Goal: Transaction & Acquisition: Purchase product/service

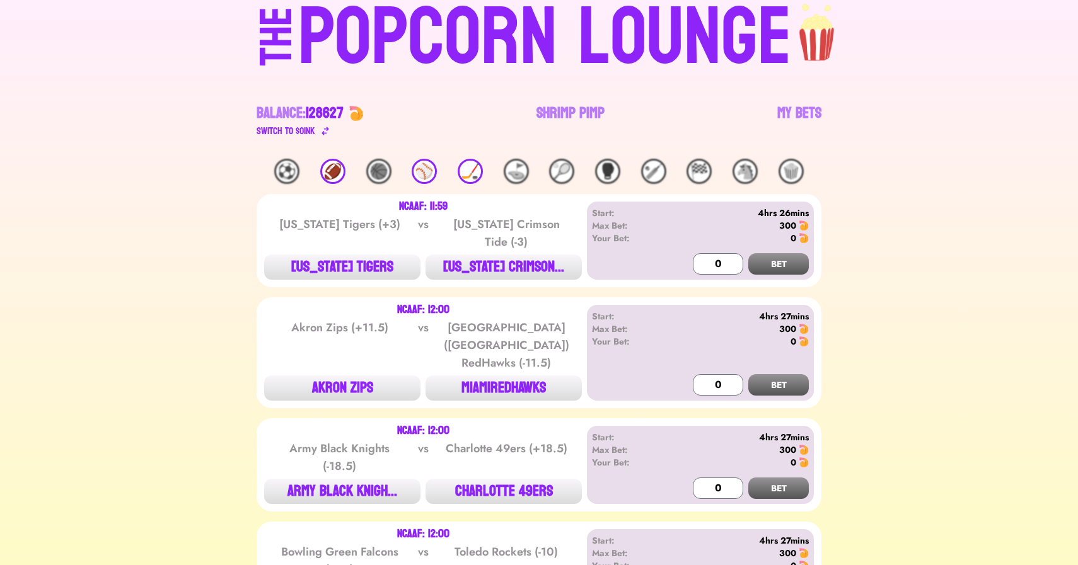
scroll to position [57, 0]
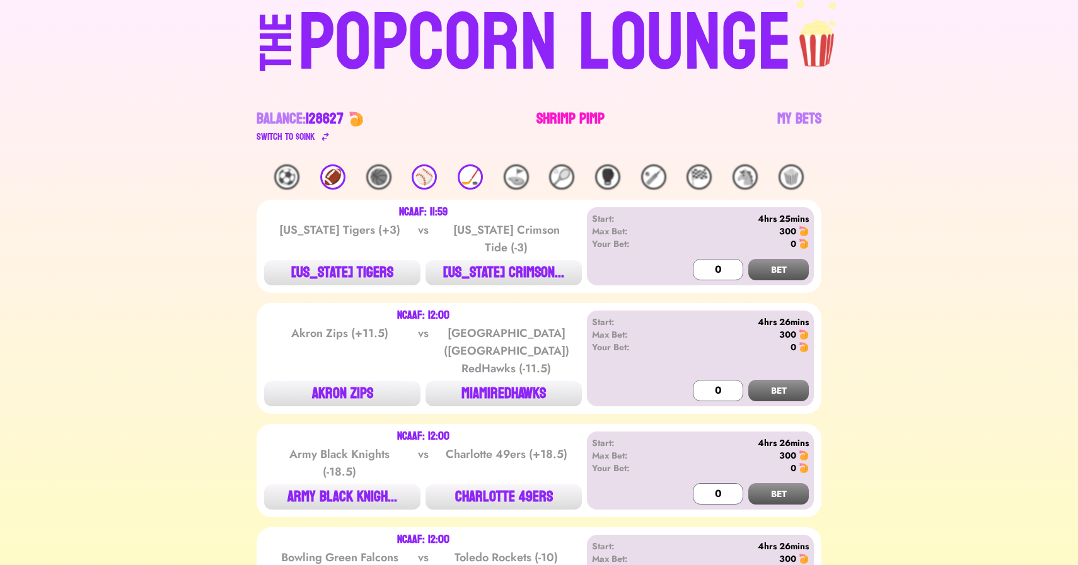
click at [553, 122] on link "Shrimp Pimp" at bounding box center [570, 126] width 68 height 35
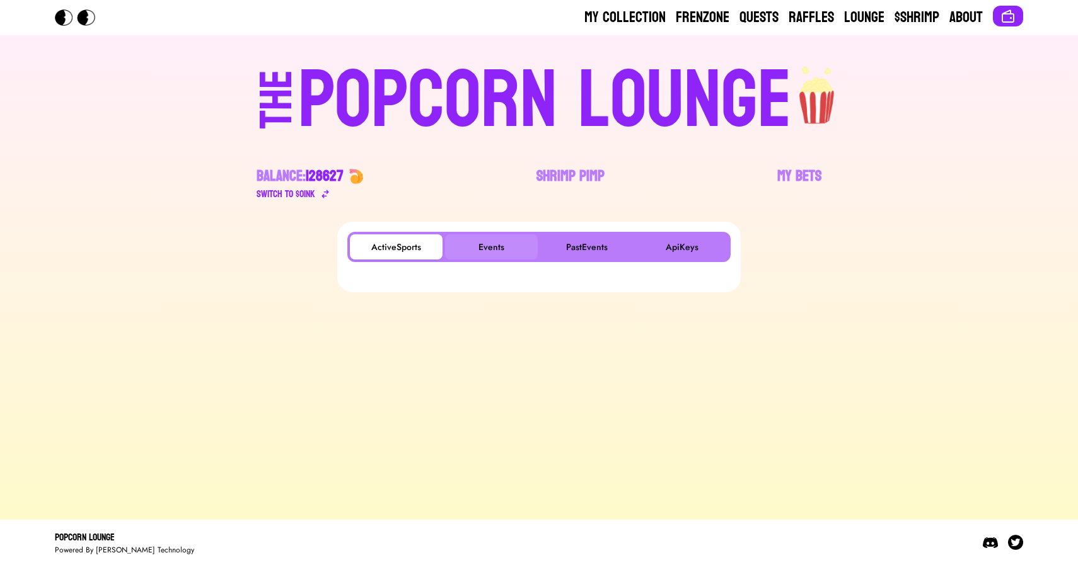
click at [483, 238] on button "Events" at bounding box center [491, 247] width 93 height 25
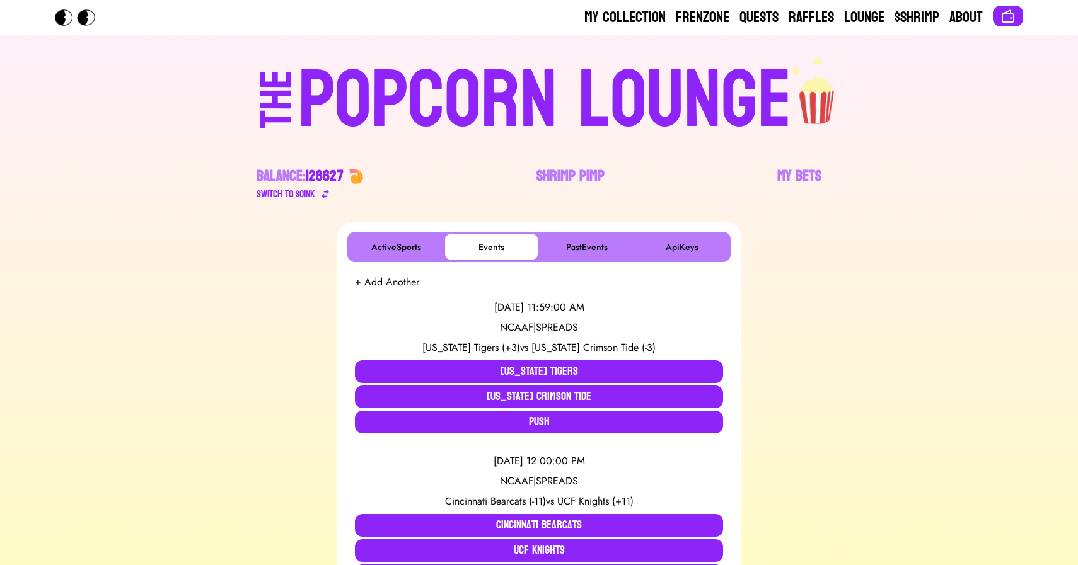
click at [381, 279] on button "+ Add Another" at bounding box center [387, 282] width 64 height 15
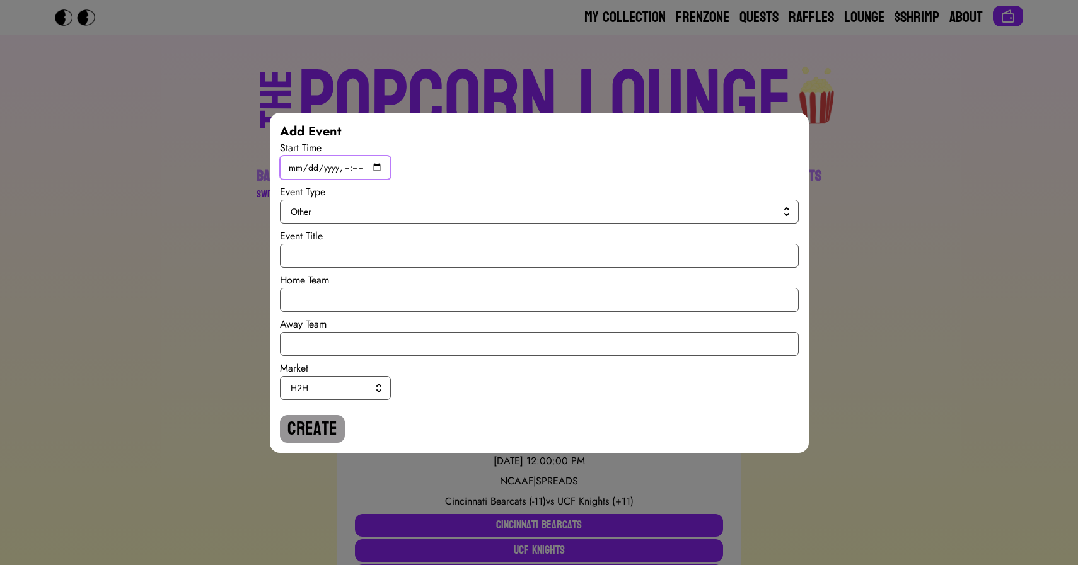
click at [376, 171] on input "datetime-local" at bounding box center [335, 168] width 111 height 24
type input "2025-10-11T20:45"
click at [547, 210] on span "Other" at bounding box center [537, 212] width 492 height 13
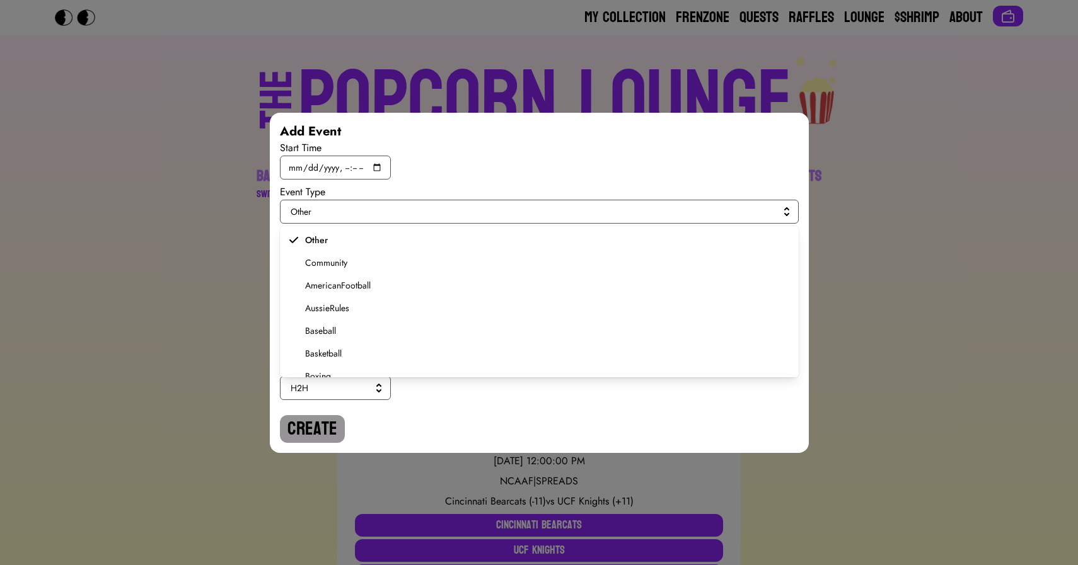
scroll to position [124, 0]
click at [349, 369] on span "MixedMartialArts" at bounding box center [547, 366] width 484 height 13
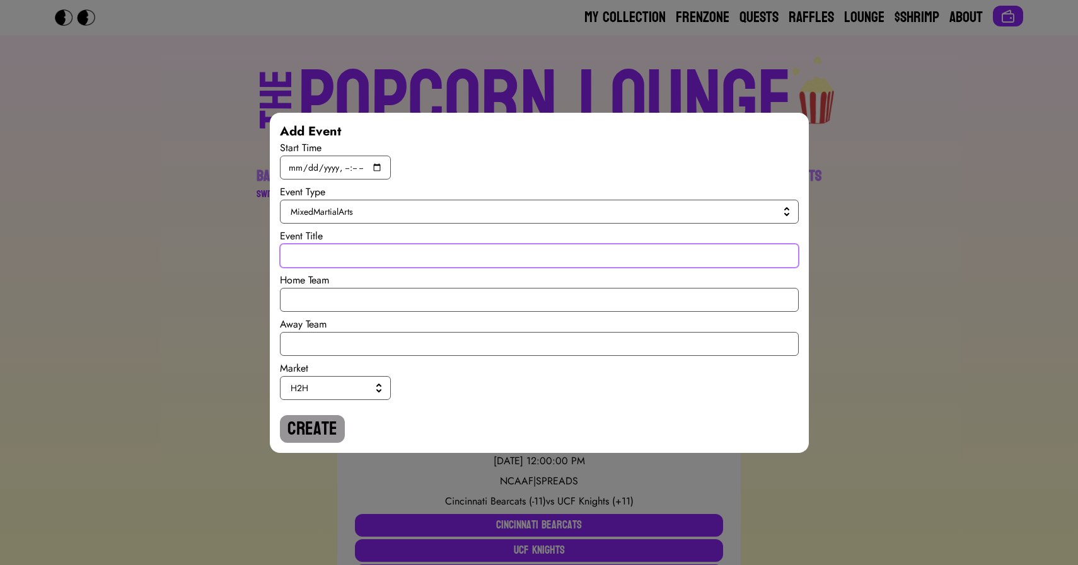
click at [310, 257] on input "text" at bounding box center [539, 256] width 519 height 24
paste input "Charles Oliveira vs Mateusz Gamrot"
drag, startPoint x: 352, startPoint y: 255, endPoint x: 282, endPoint y: 257, distance: 70.0
click at [282, 257] on input "Charles Oliveira vs Mateusz Gamrot" at bounding box center [539, 256] width 519 height 24
type input "Charles Oliveira vs Mateusz Gamrot"
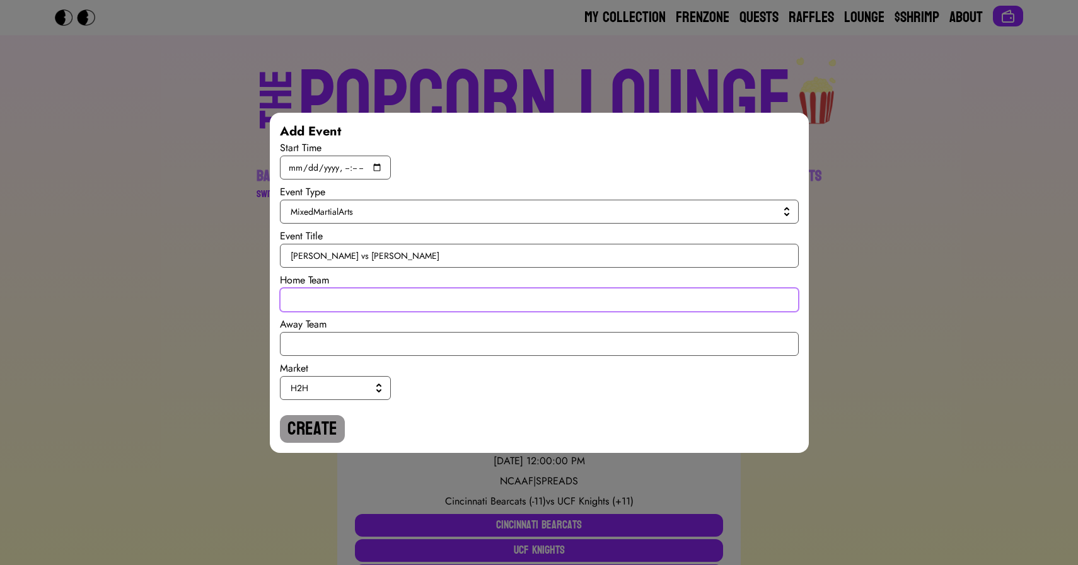
paste input "[PERSON_NAME]"
type input "[PERSON_NAME]"
drag, startPoint x: 363, startPoint y: 255, endPoint x: 465, endPoint y: 255, distance: 101.5
click at [465, 255] on input "Charles Oliveira vs Mateusz Gamrot" at bounding box center [539, 256] width 519 height 24
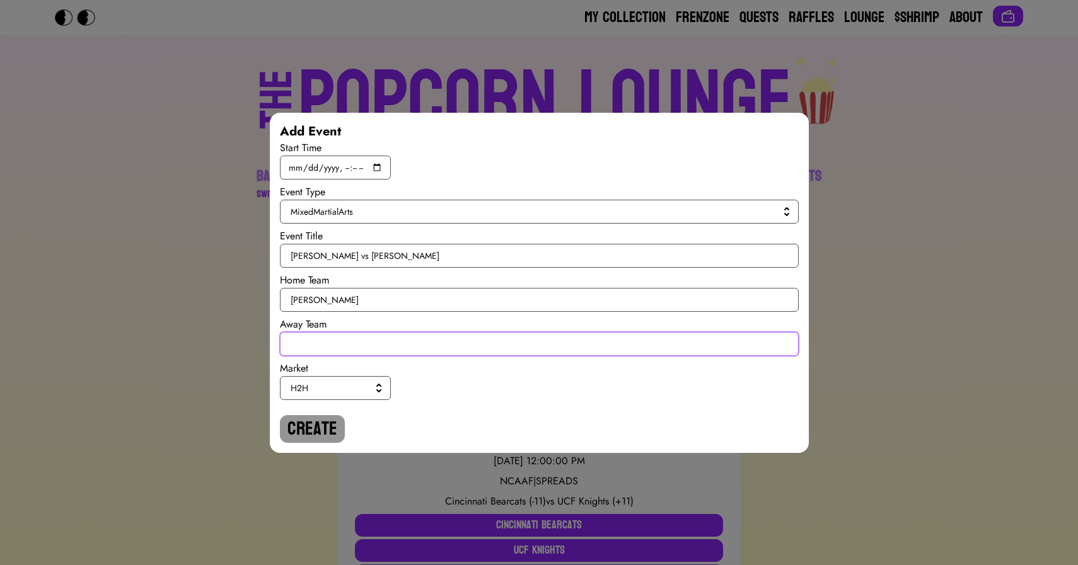
click at [352, 340] on input "text" at bounding box center [539, 344] width 519 height 24
paste input "[PERSON_NAME]"
type input "[PERSON_NAME]"
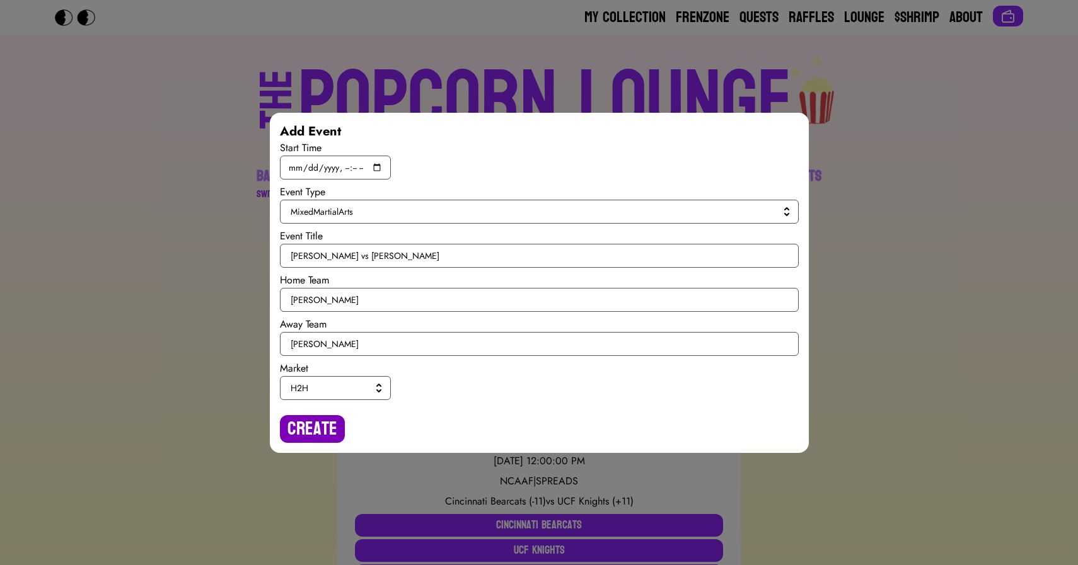
click at [305, 434] on button "Create" at bounding box center [312, 429] width 65 height 28
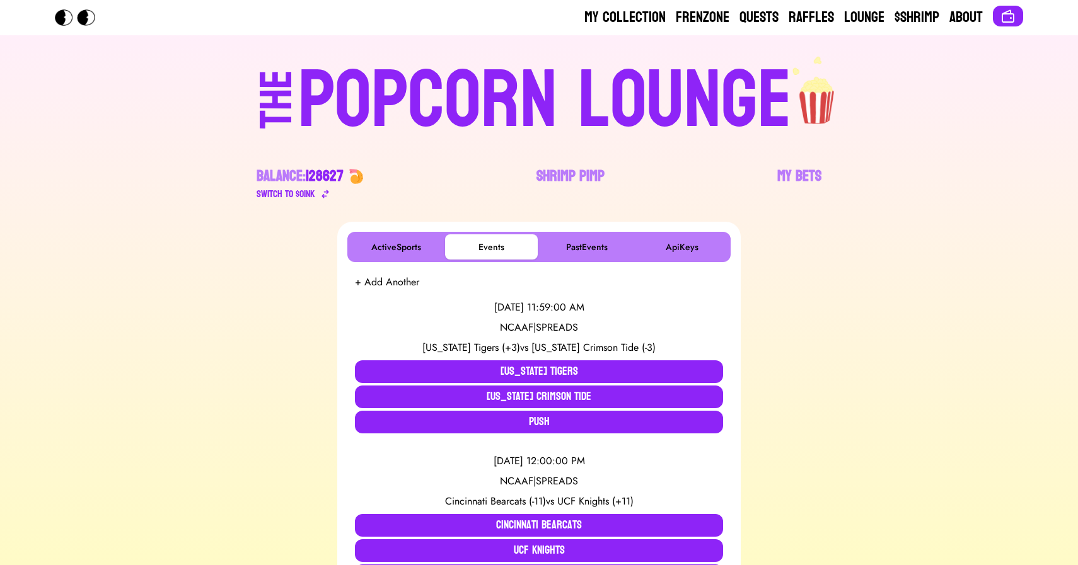
click at [376, 281] on button "+ Add Another" at bounding box center [387, 282] width 64 height 15
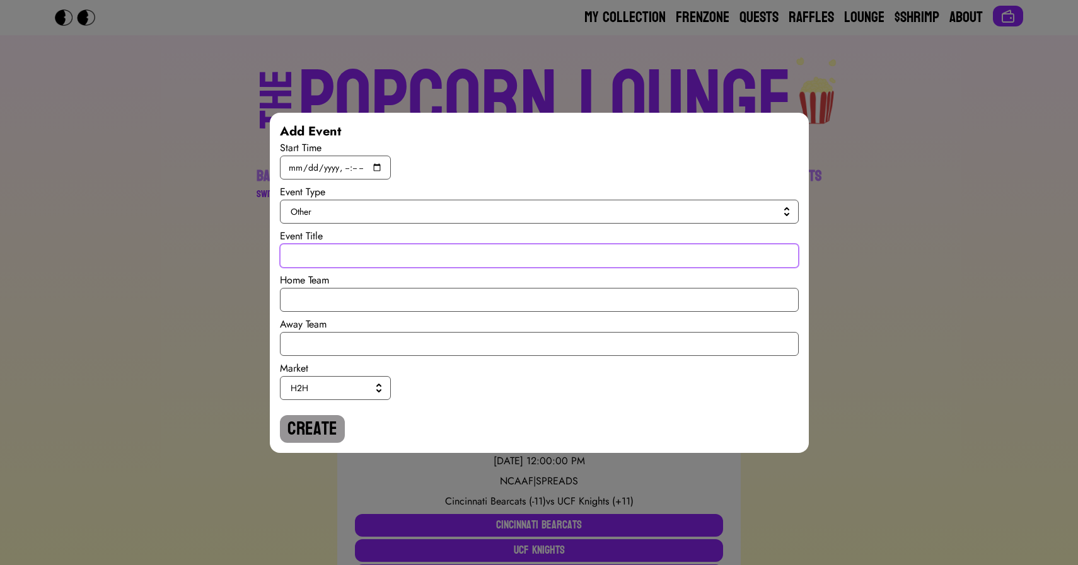
click at [333, 262] on input "text" at bounding box center [539, 256] width 519 height 24
paste input "Deiveson Figueiredo vs Montel Jackson"
type input "Deiveson Figueiredo vs Montel Jackson"
click at [340, 210] on span "Other" at bounding box center [537, 212] width 492 height 13
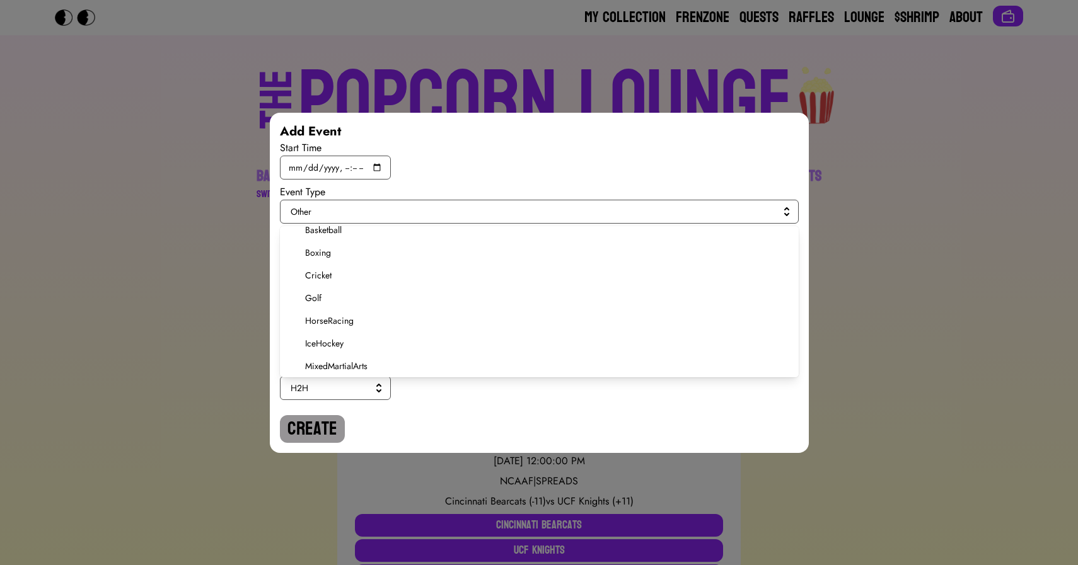
click at [316, 364] on span "MixedMartialArts" at bounding box center [547, 366] width 484 height 13
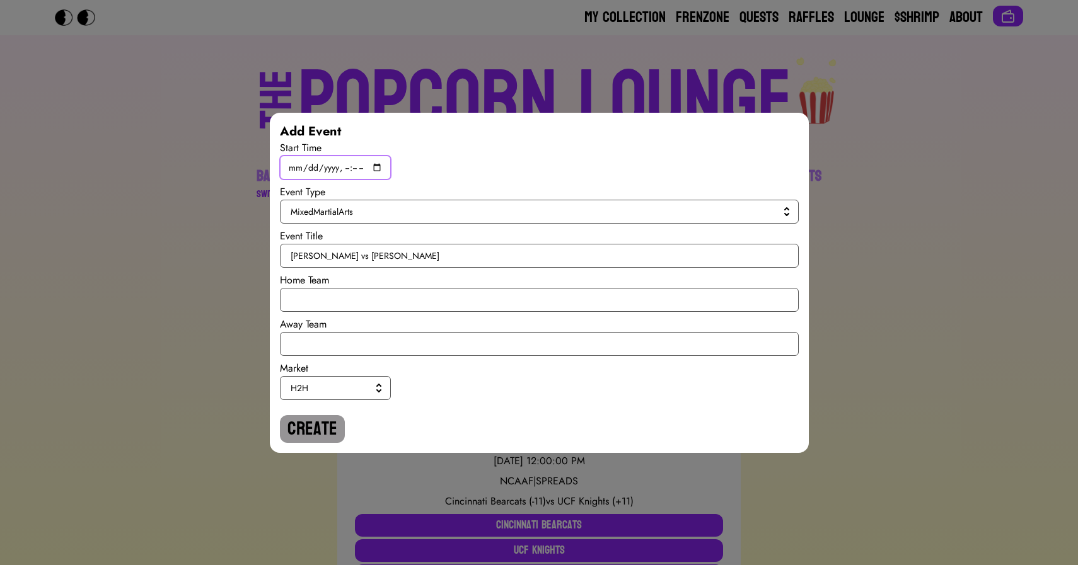
click at [377, 165] on input "datetime-local" at bounding box center [335, 168] width 111 height 24
type input "2025-10-11T20:15"
click at [565, 174] on div "Start Time" at bounding box center [539, 160] width 519 height 39
click at [334, 297] on input "text" at bounding box center [539, 300] width 519 height 24
paste input "[PERSON_NAME] To Win By Decision"
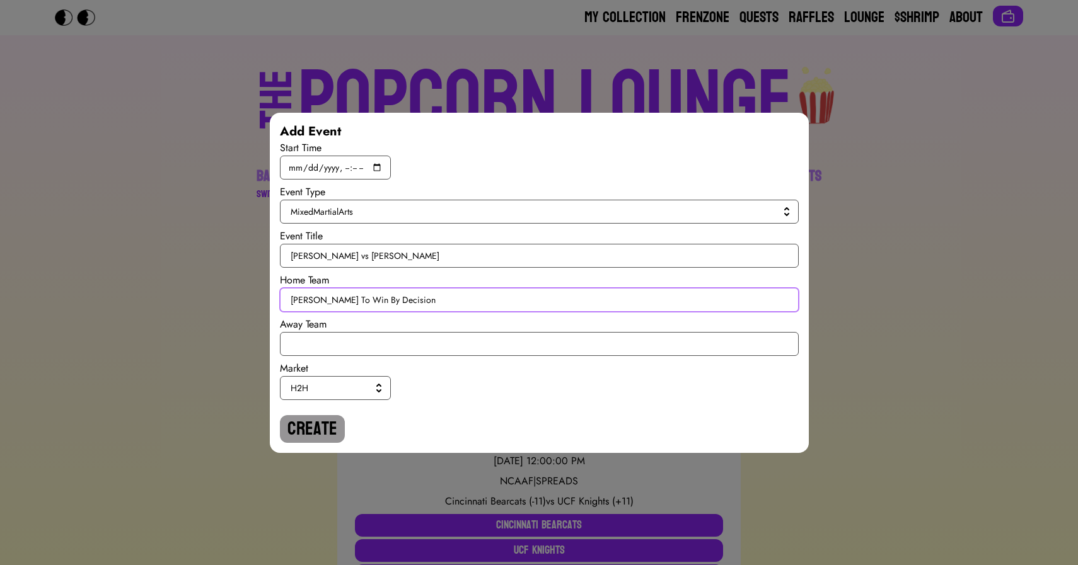
type input "[PERSON_NAME] To Win By Decision"
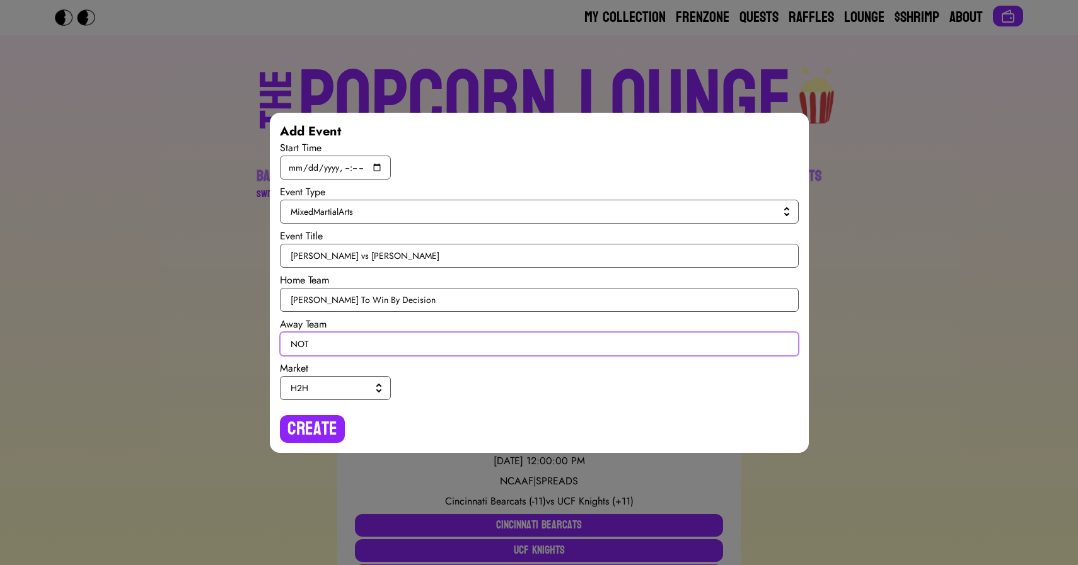
paste input "[PERSON_NAME] To Win By Decision"
type input "NOT [PERSON_NAME] To Win By Decision"
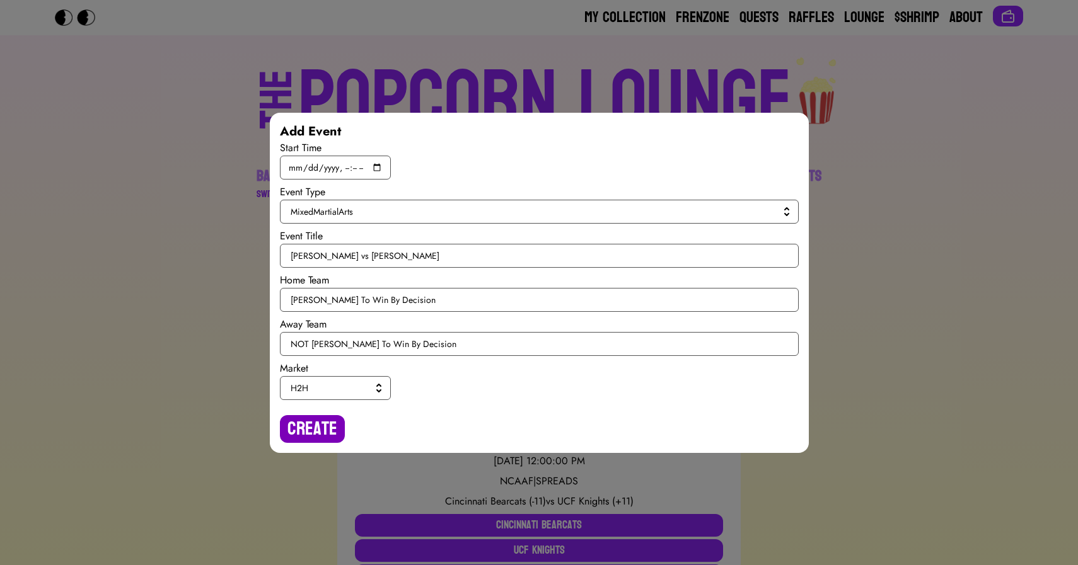
click at [308, 431] on button "Create" at bounding box center [312, 429] width 65 height 28
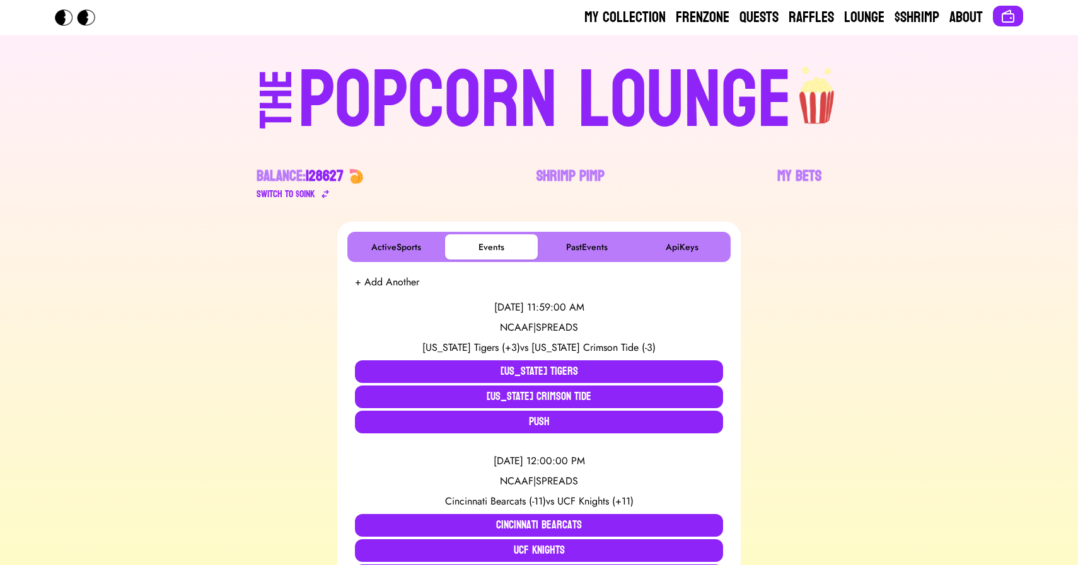
click at [451, 98] on div "POPCORN LOUNGE" at bounding box center [545, 101] width 494 height 81
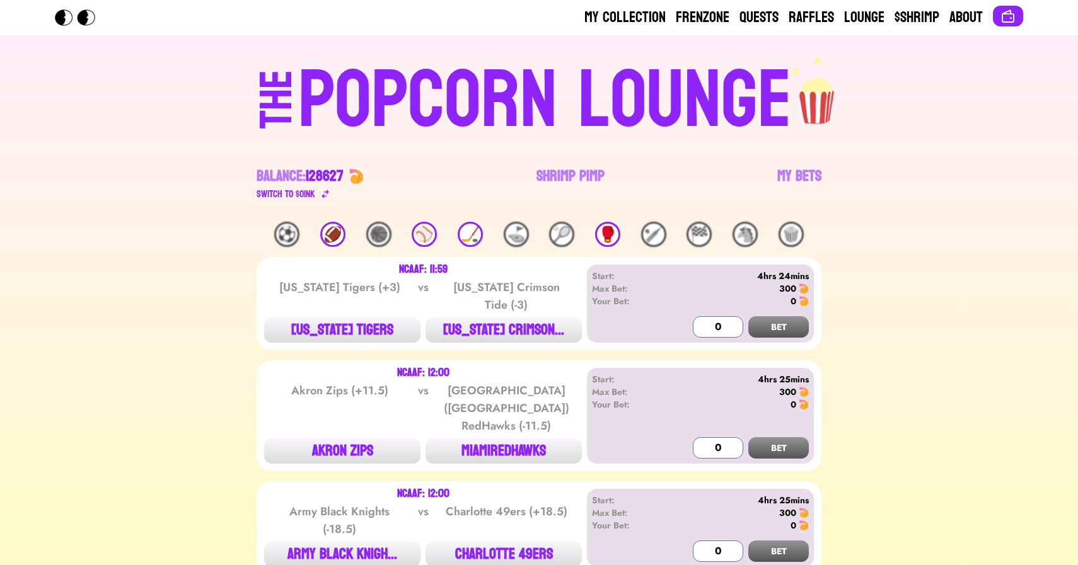
click at [598, 233] on div "🥊" at bounding box center [607, 234] width 25 height 25
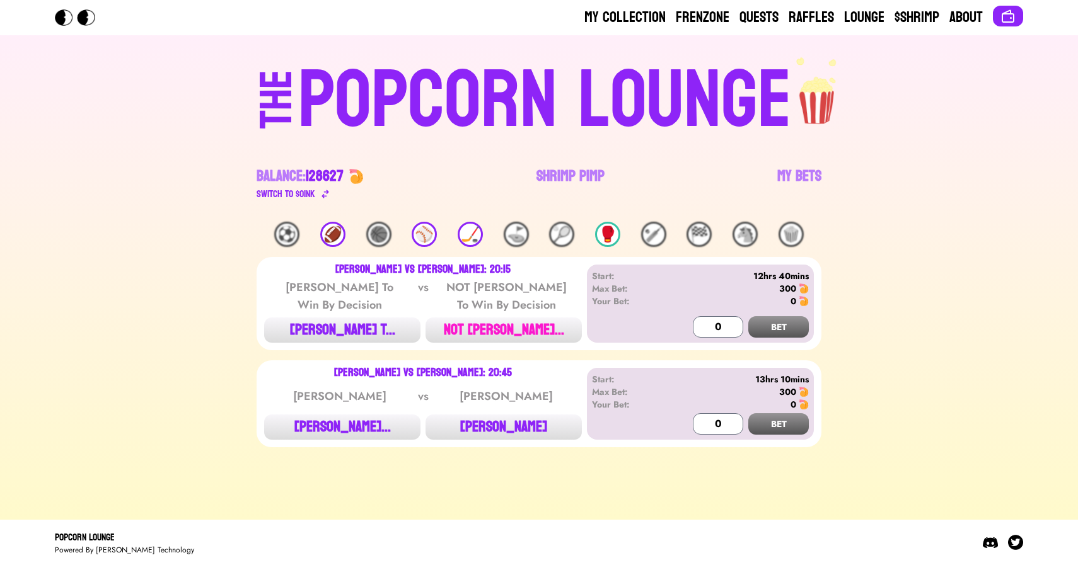
click at [466, 325] on button "NOT [PERSON_NAME]..." at bounding box center [504, 330] width 156 height 25
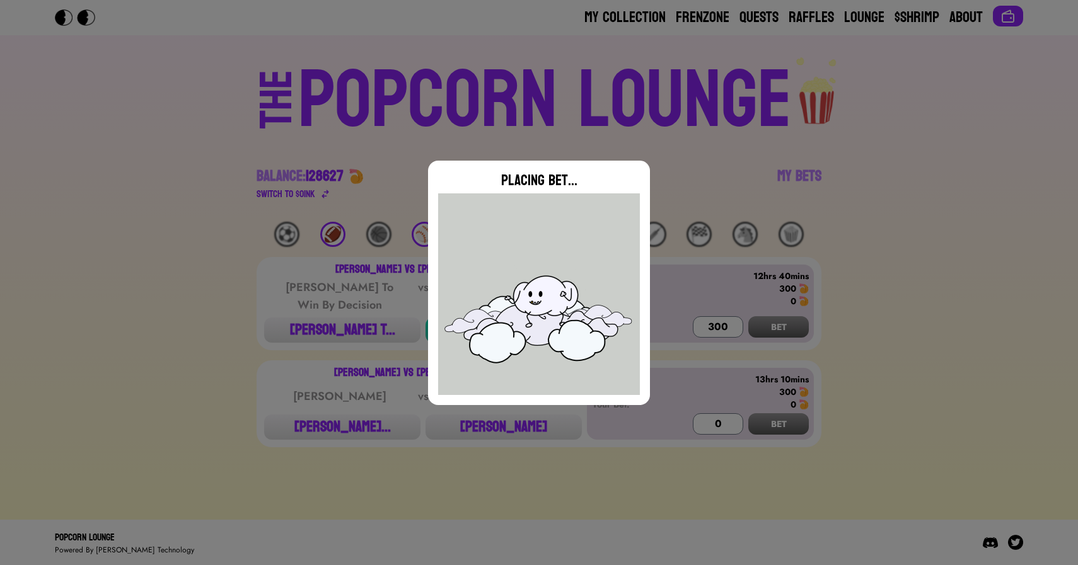
type input "0"
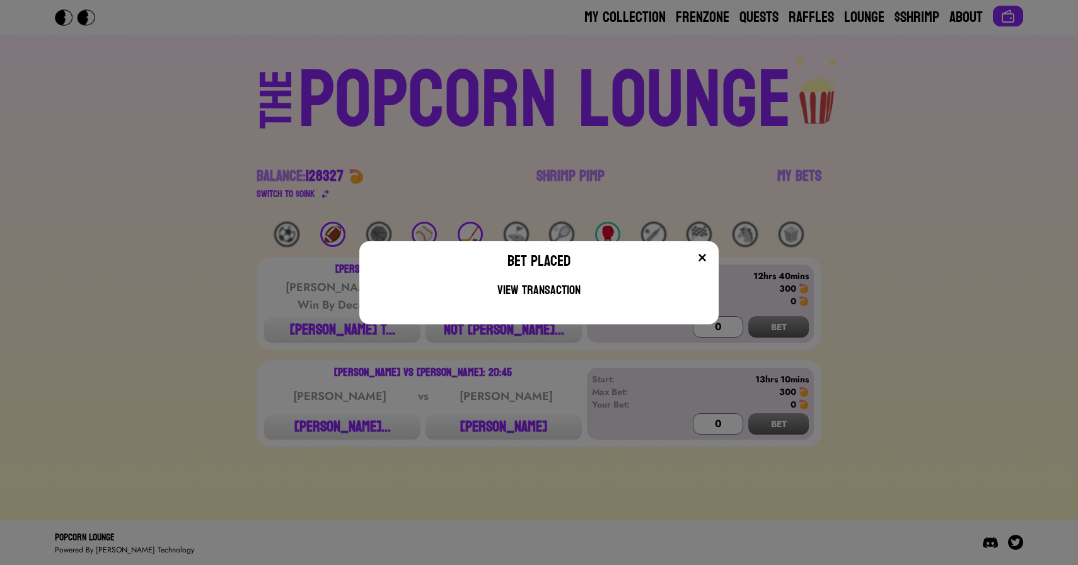
click at [297, 112] on div "Bet Placed View Transaction" at bounding box center [539, 282] width 1078 height 565
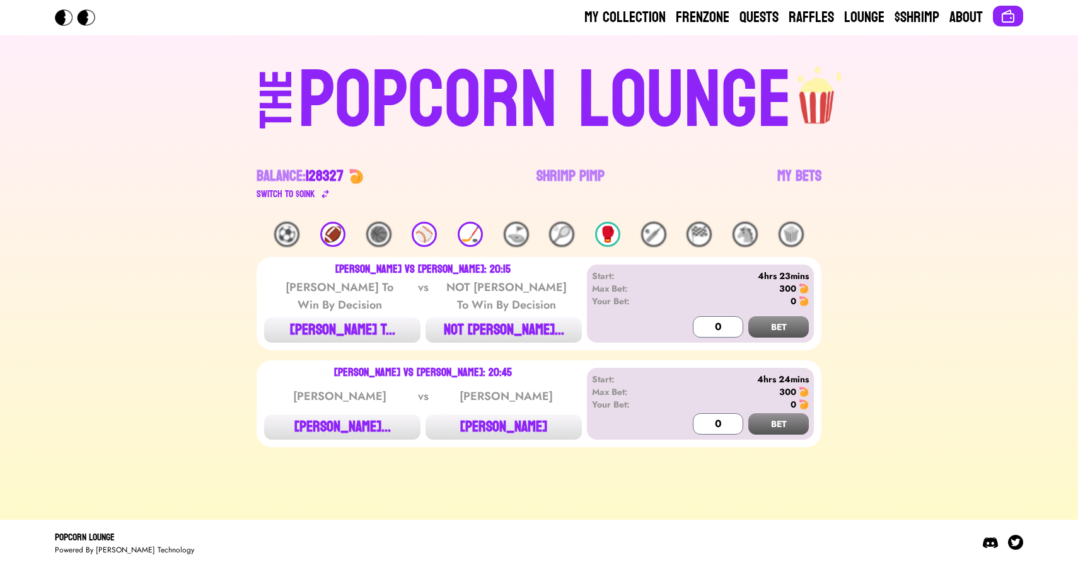
click at [469, 228] on div "🏒" at bounding box center [470, 234] width 25 height 25
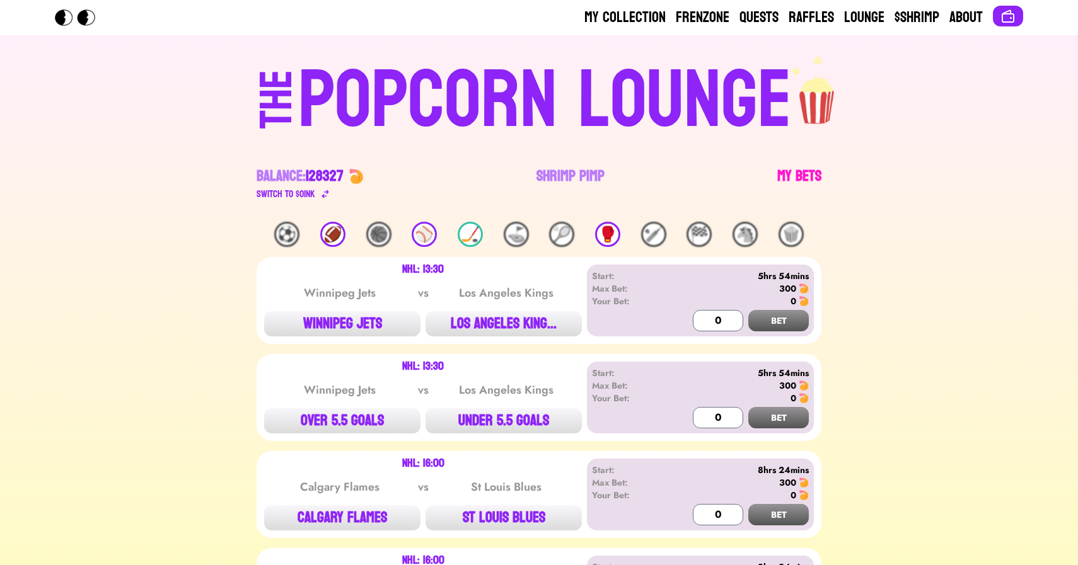
click at [804, 178] on link "My Bets" at bounding box center [799, 183] width 44 height 35
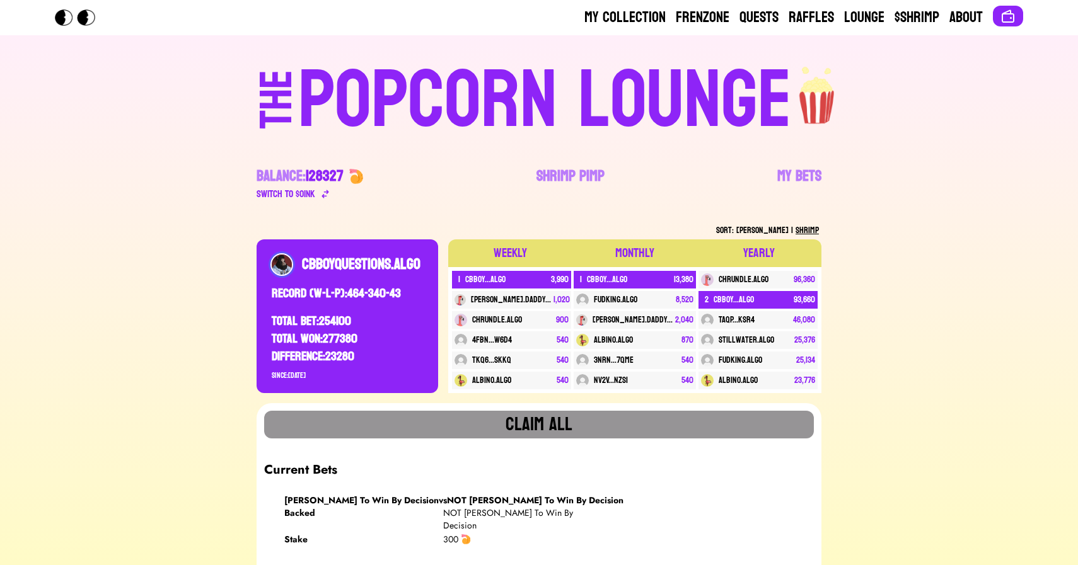
click at [509, 96] on div "POPCORN LOUNGE" at bounding box center [545, 101] width 494 height 81
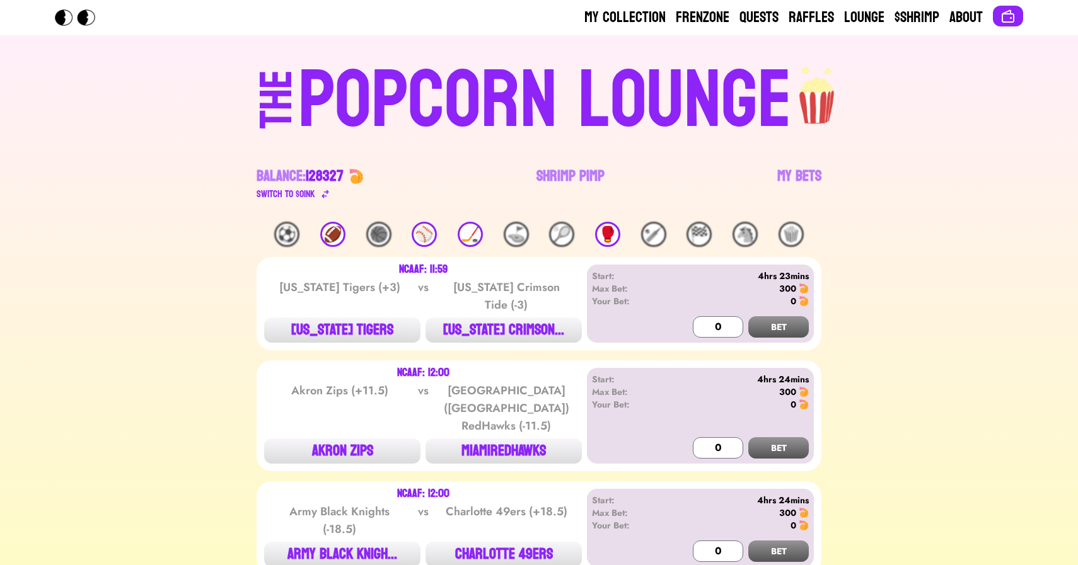
click at [462, 231] on div "🏒" at bounding box center [470, 234] width 25 height 25
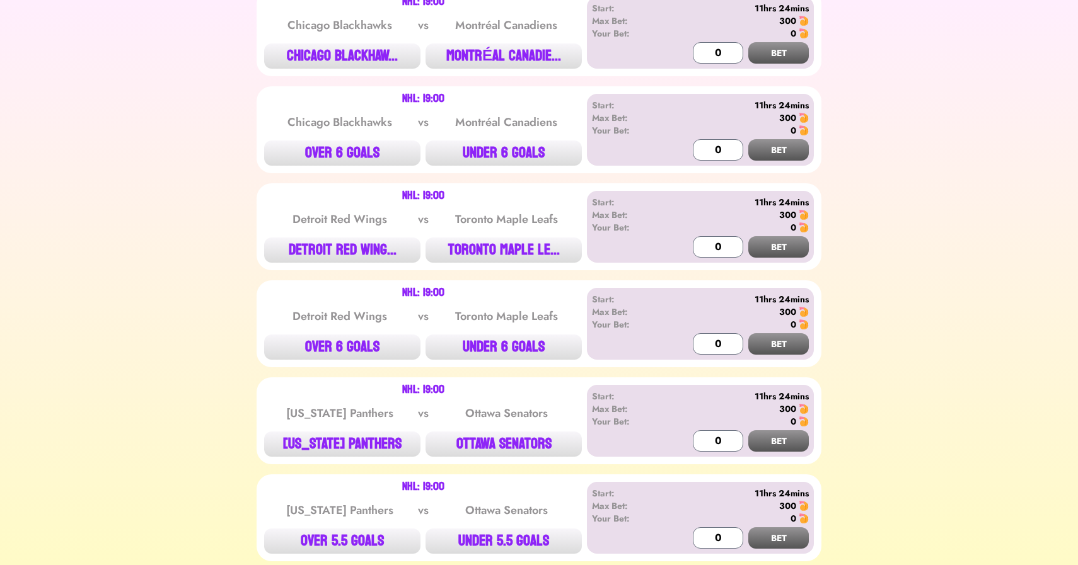
scroll to position [1052, 0]
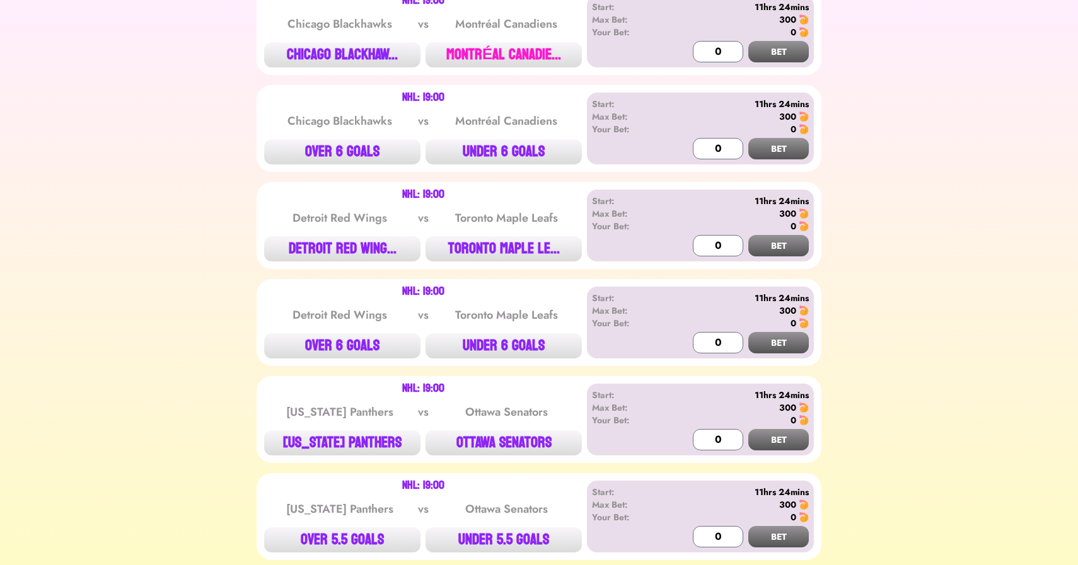
click at [499, 49] on button "MONTRÉAL CANADIE..." at bounding box center [504, 54] width 156 height 25
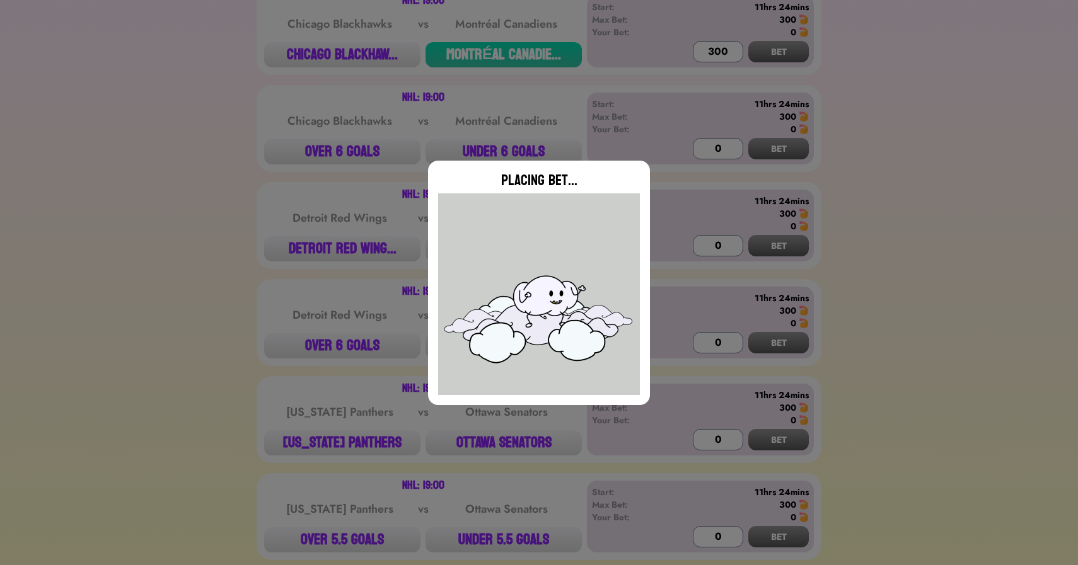
click at [498, 118] on div "Placing Bet..." at bounding box center [539, 282] width 1078 height 565
type input "0"
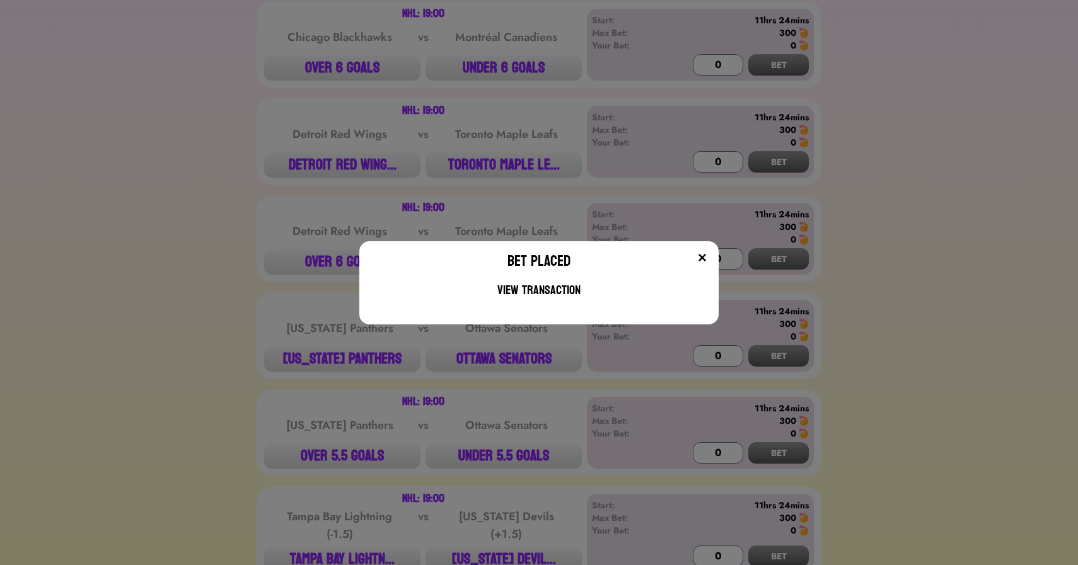
scroll to position [1139, 0]
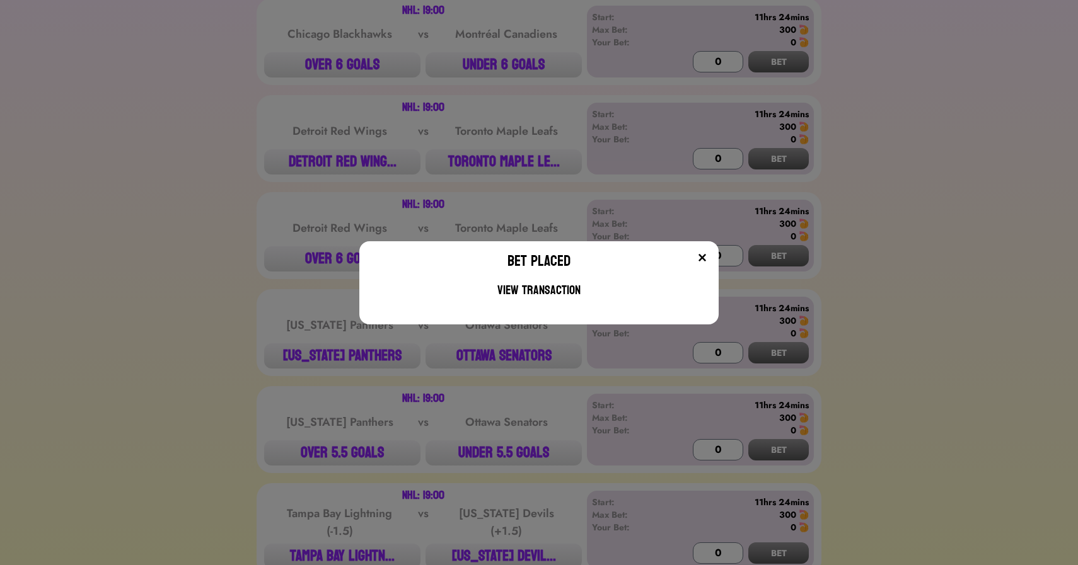
click at [487, 161] on div "Bet Placed View Transaction" at bounding box center [539, 282] width 1078 height 565
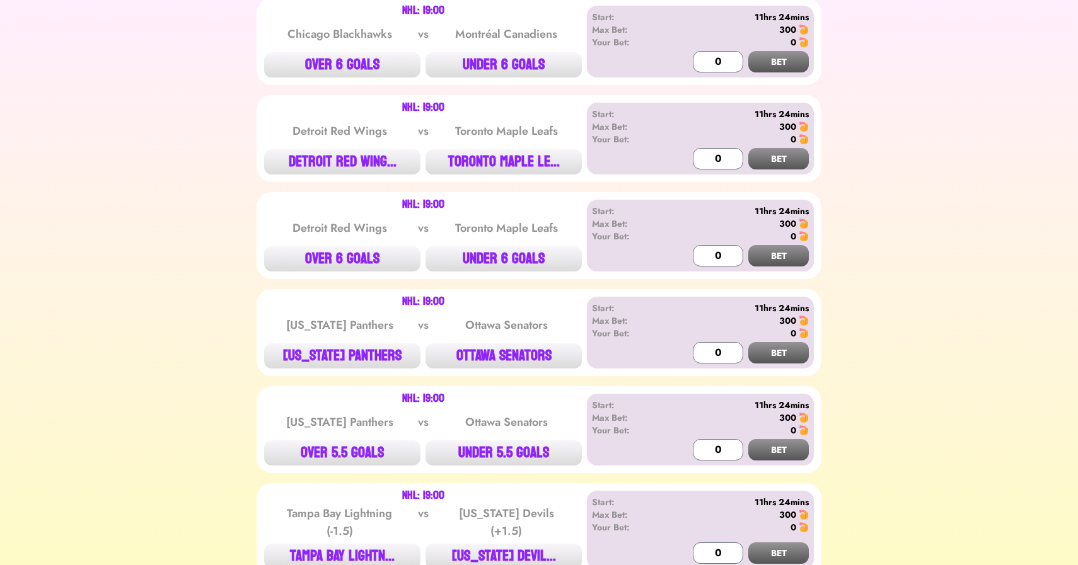
click at [487, 161] on button "TORONTO MAPLE LE..." at bounding box center [504, 161] width 156 height 25
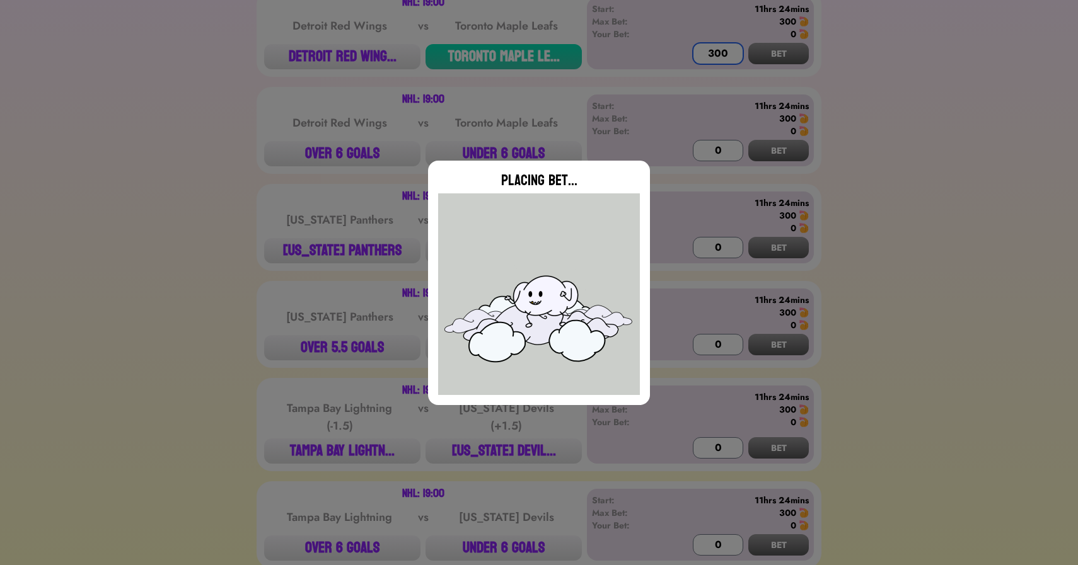
scroll to position [1275, 0]
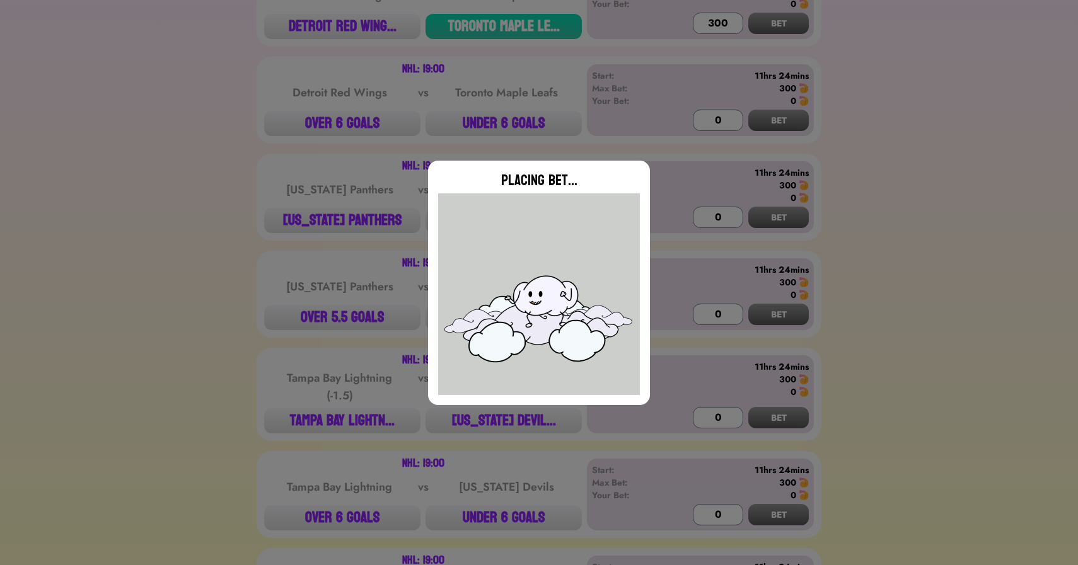
type input "0"
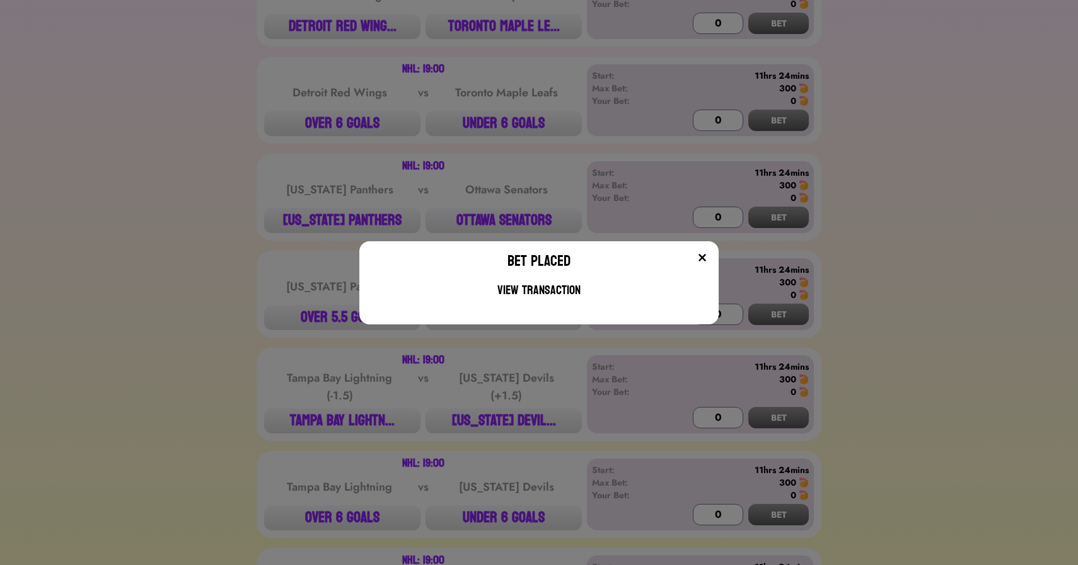
click at [329, 226] on div "Bet Placed View Transaction" at bounding box center [539, 282] width 1078 height 565
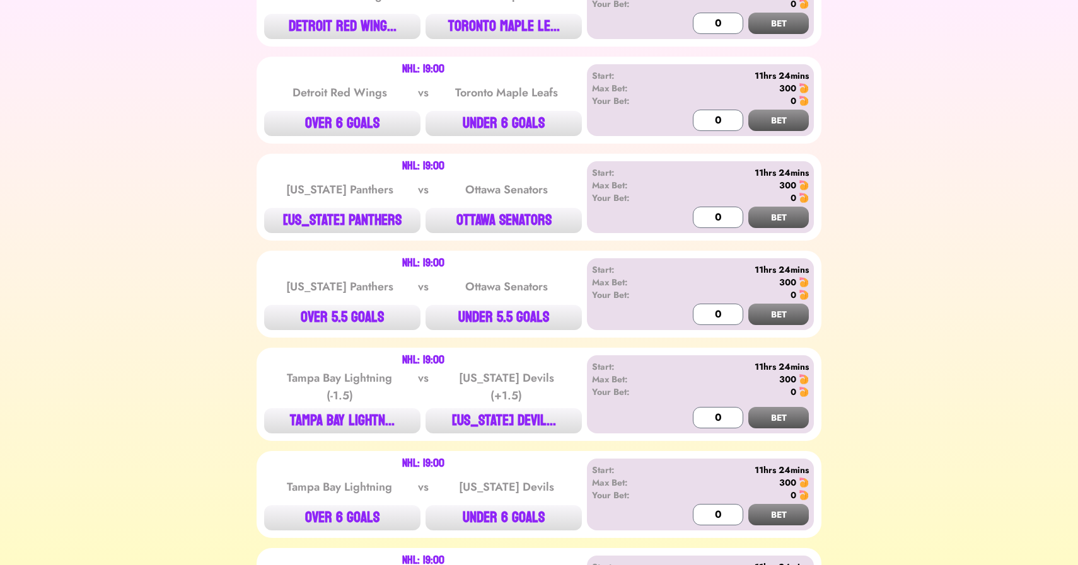
click at [329, 226] on button "[US_STATE] PANTHERS" at bounding box center [342, 220] width 156 height 25
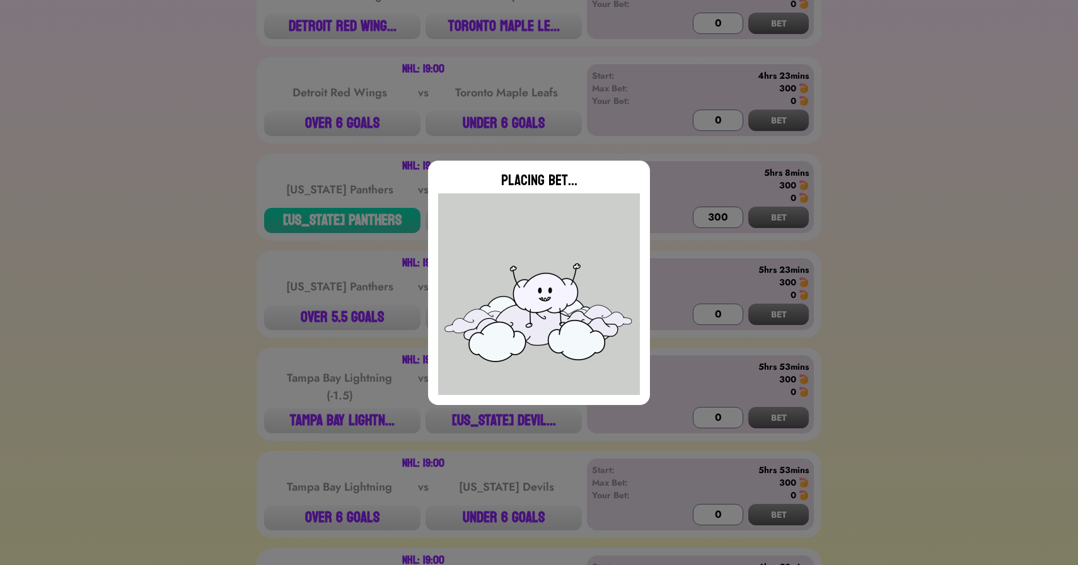
type input "0"
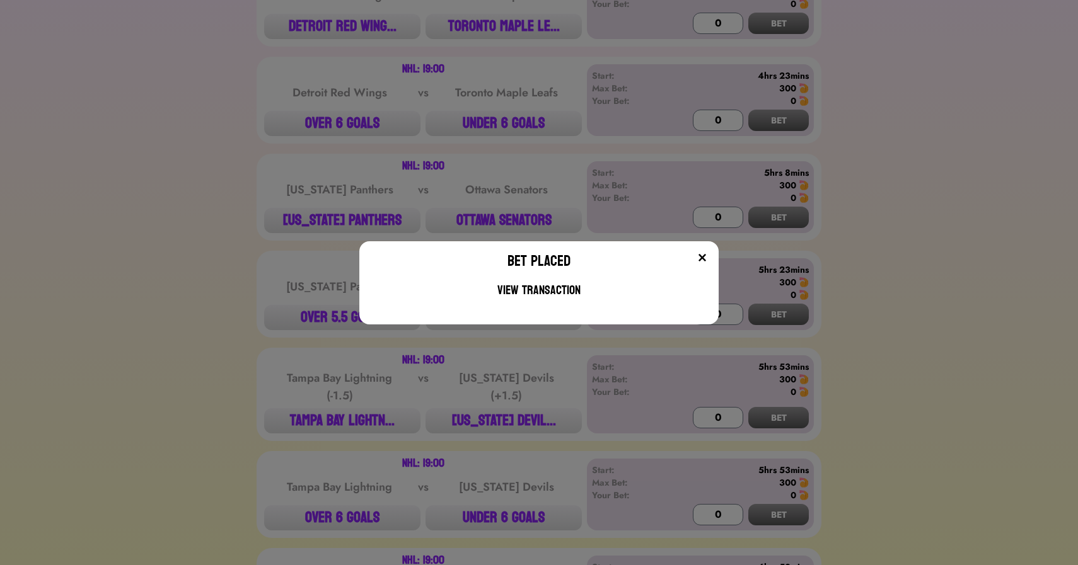
click at [276, 236] on div "Bet Placed View Transaction" at bounding box center [539, 282] width 1078 height 565
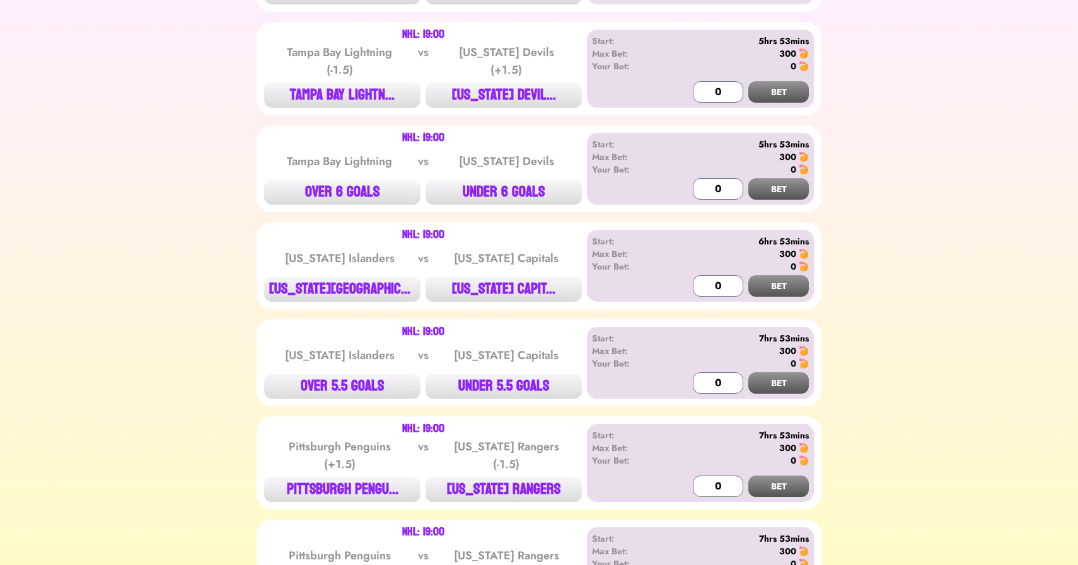
scroll to position [1602, 0]
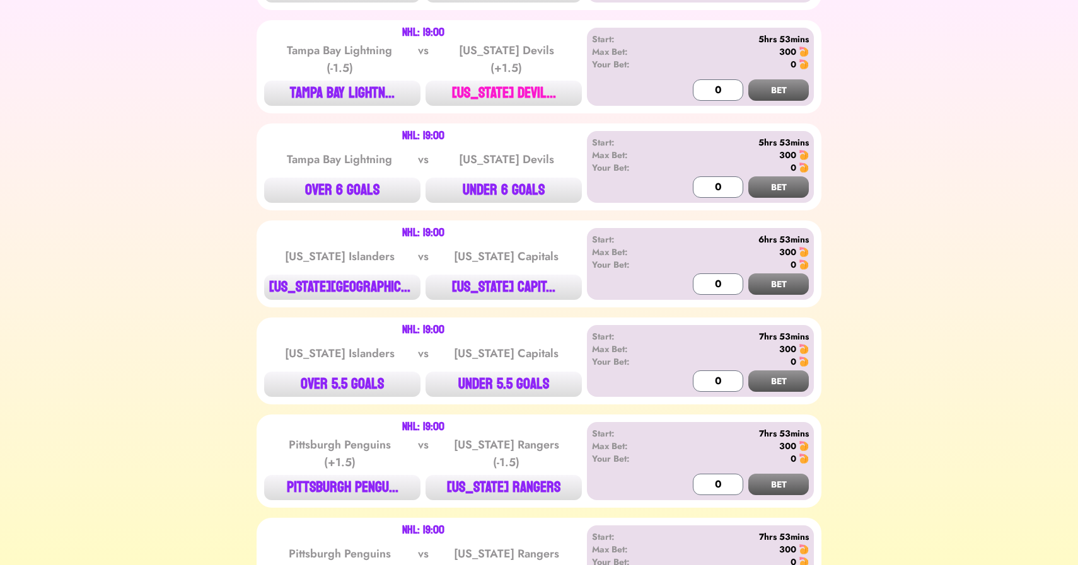
click at [498, 90] on button "[US_STATE] DEVIL..." at bounding box center [504, 93] width 156 height 25
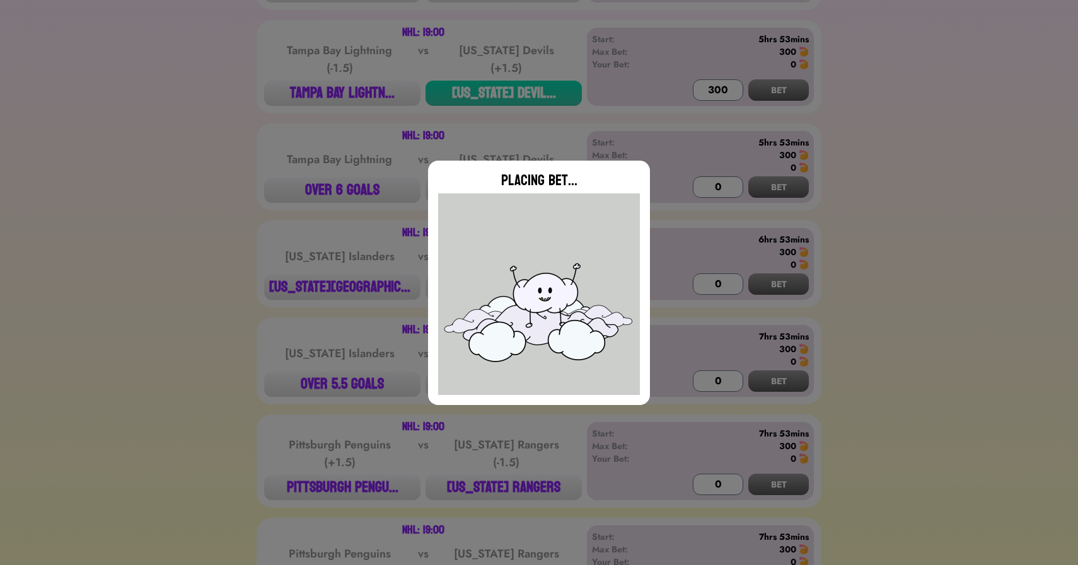
type input "0"
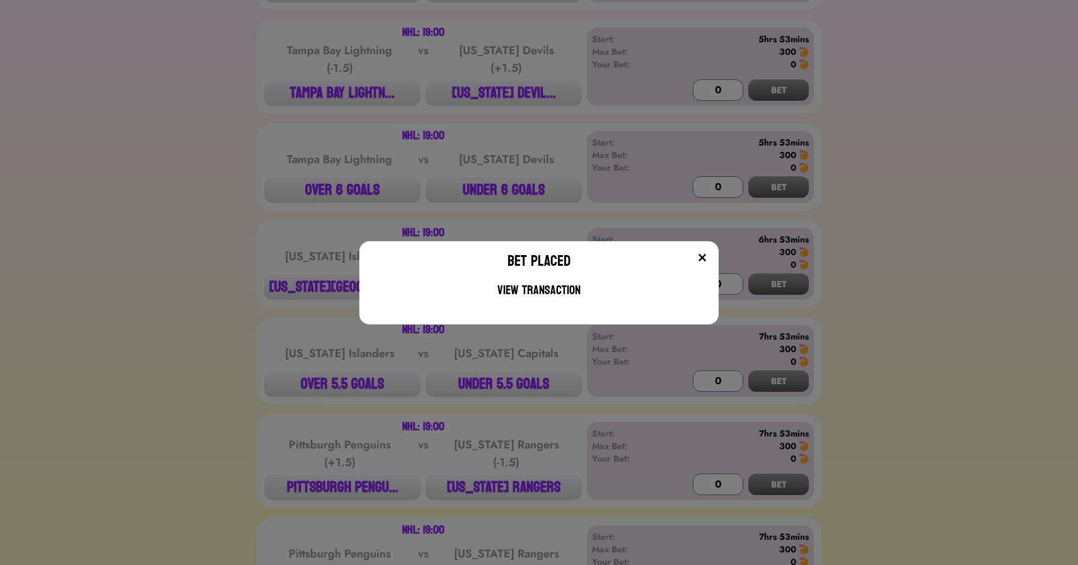
click at [306, 142] on div "Bet Placed View Transaction" at bounding box center [539, 282] width 1078 height 565
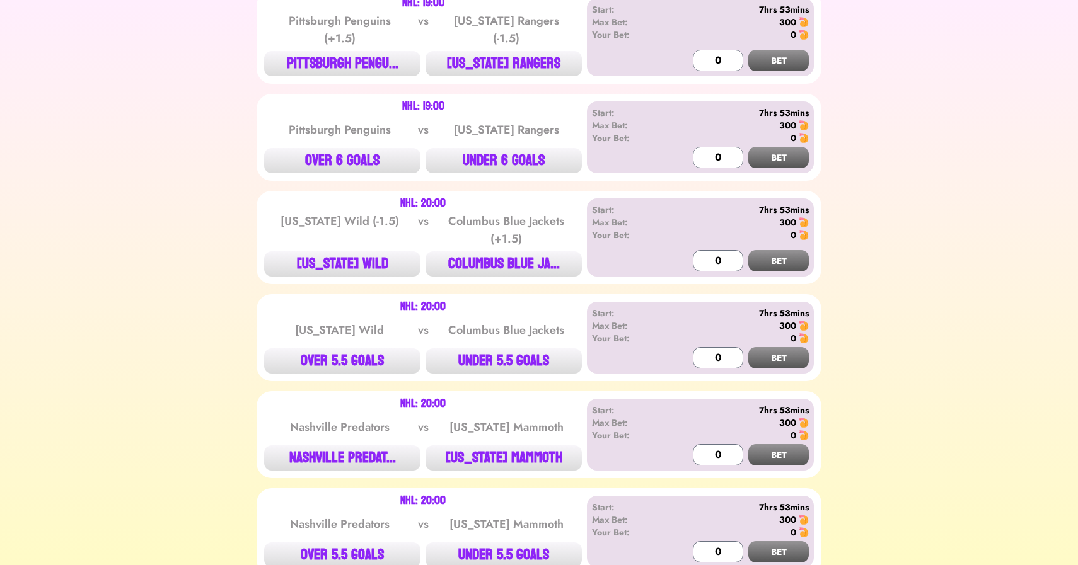
scroll to position [1999, 0]
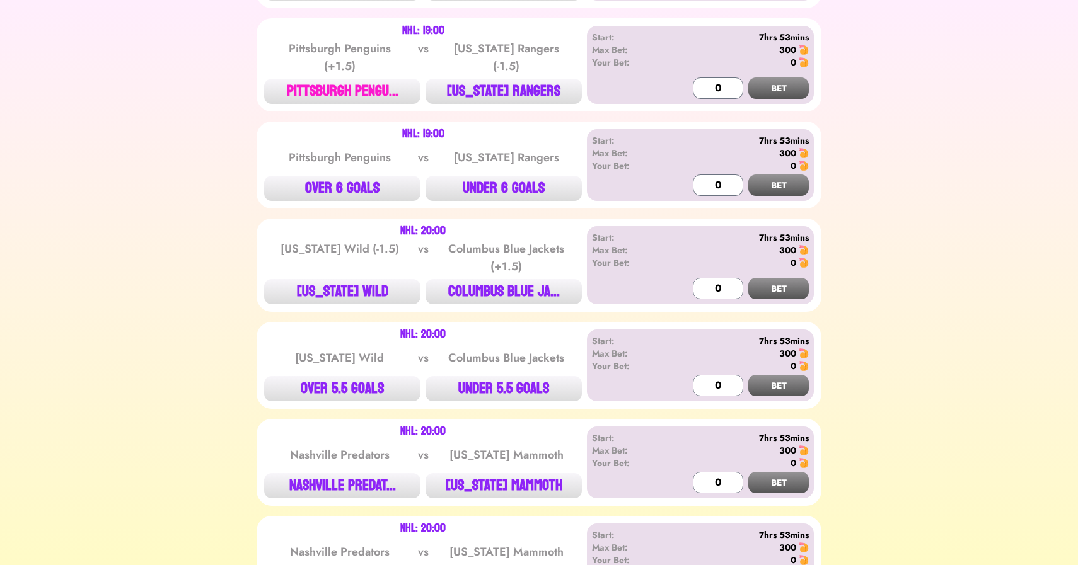
click at [332, 86] on button "PITTSBURGH PENGU..." at bounding box center [342, 91] width 156 height 25
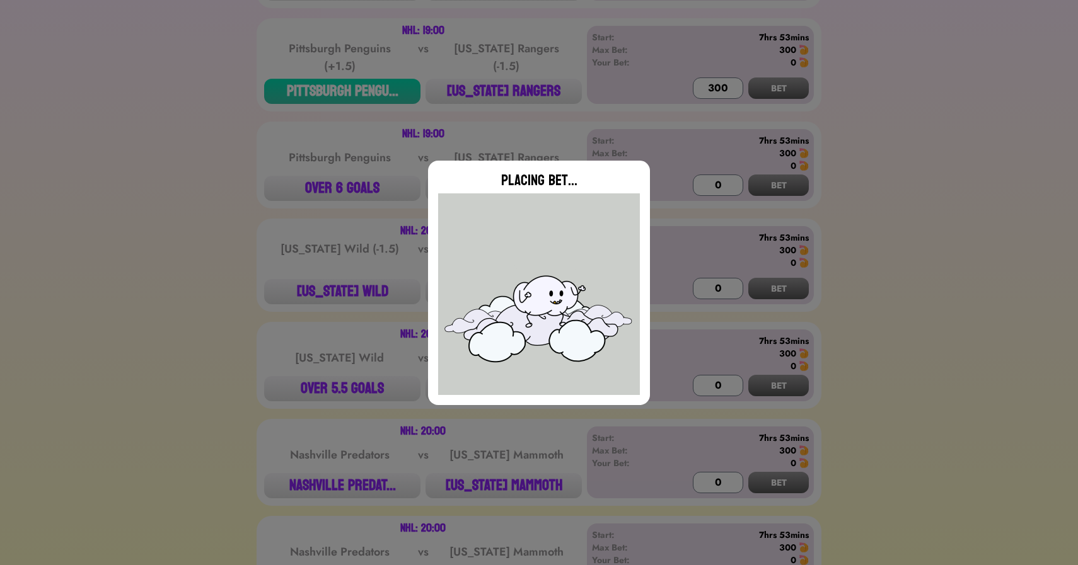
type input "0"
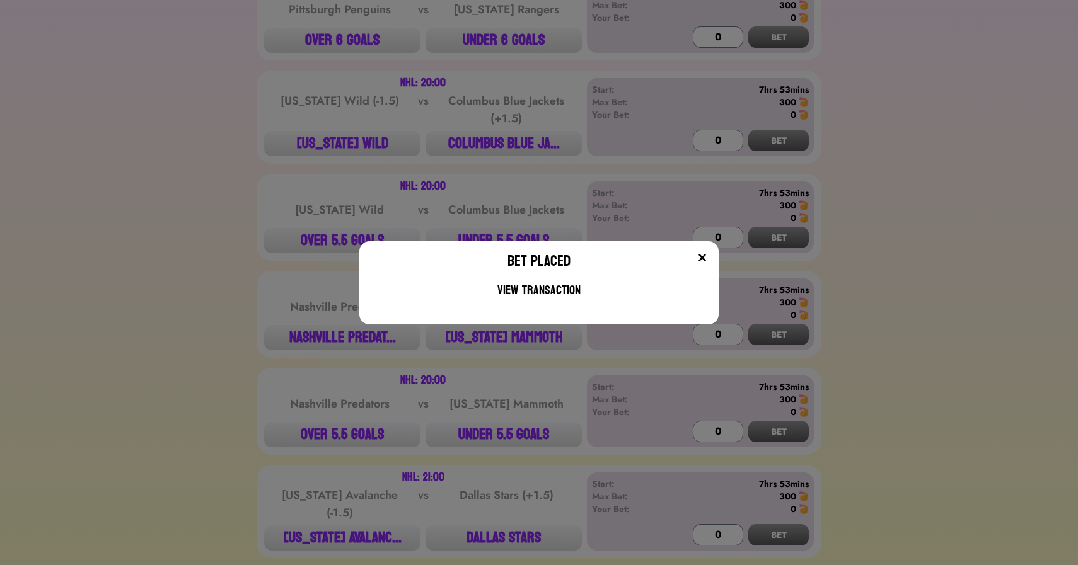
scroll to position [2160, 0]
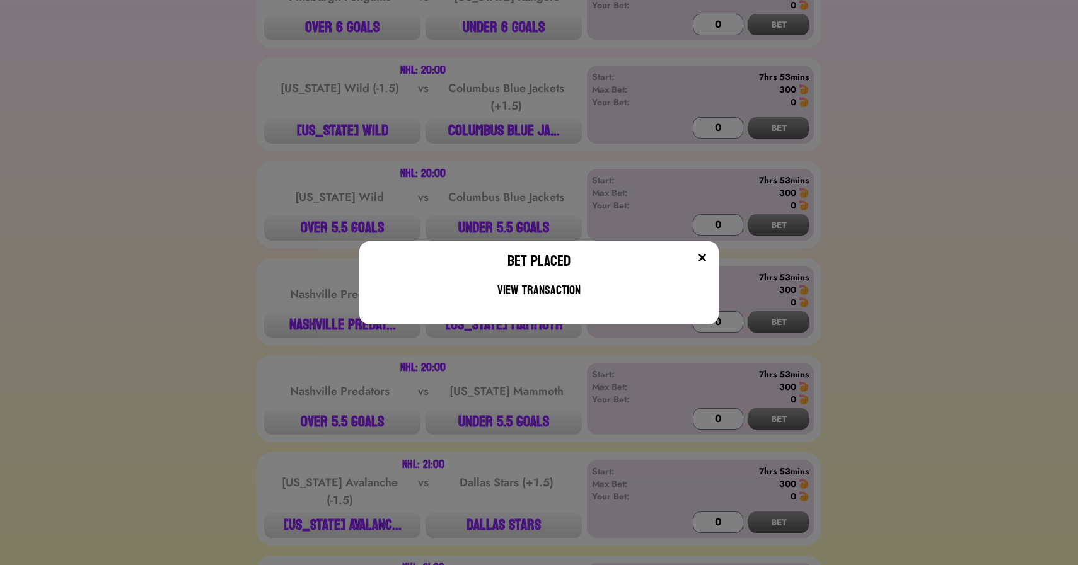
click at [260, 168] on div "Bet Placed View Transaction" at bounding box center [539, 282] width 1078 height 565
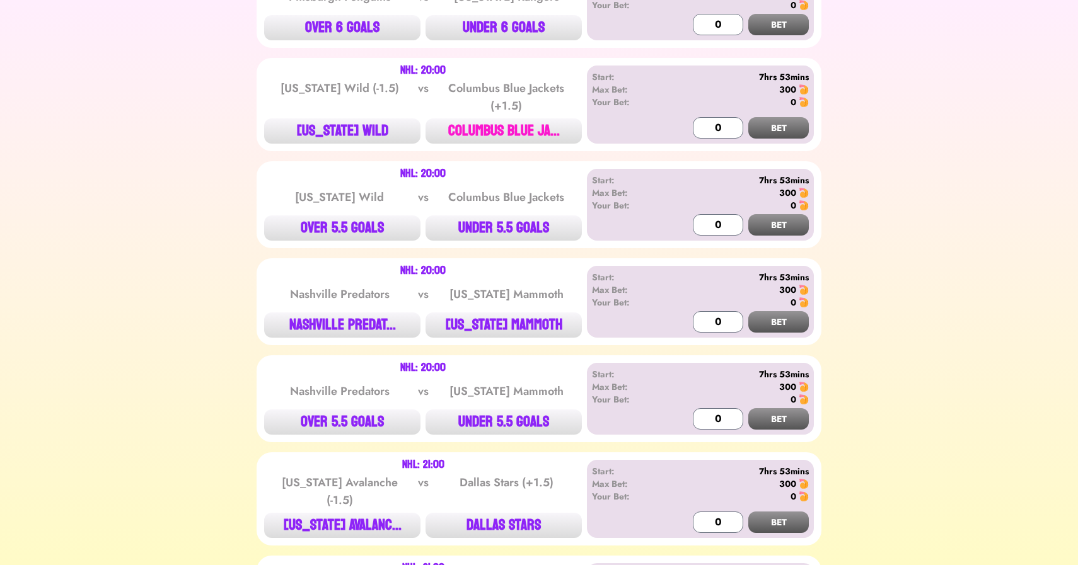
click at [514, 134] on button "COLUMBUS BLUE JA..." at bounding box center [504, 131] width 156 height 25
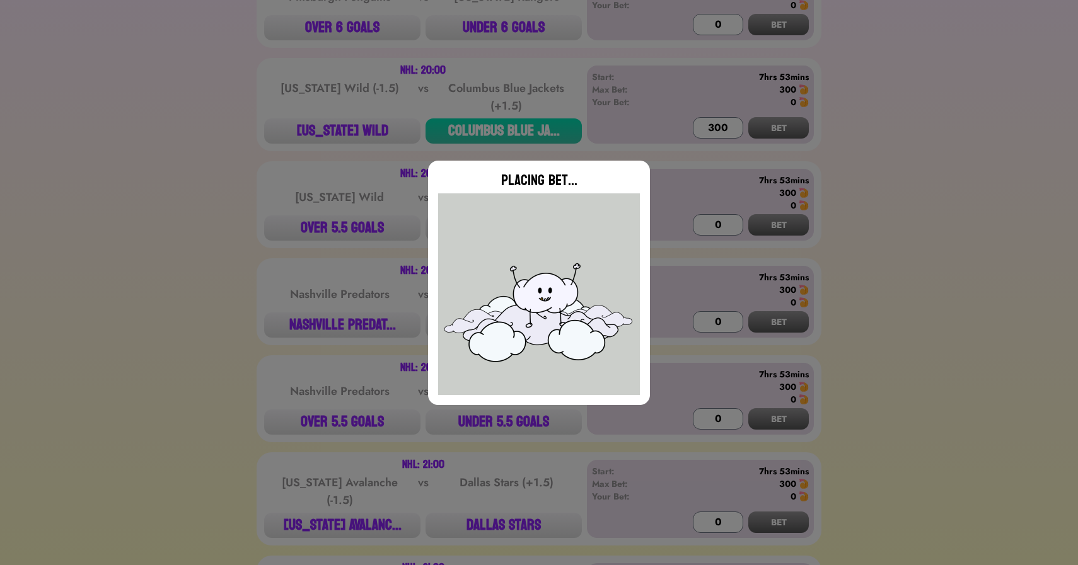
type input "0"
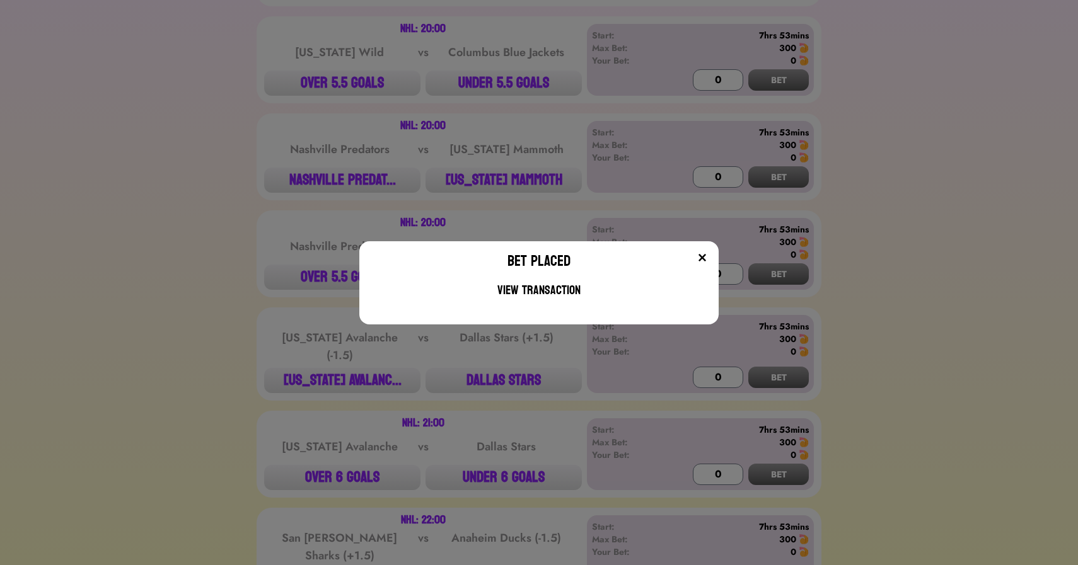
scroll to position [2334, 0]
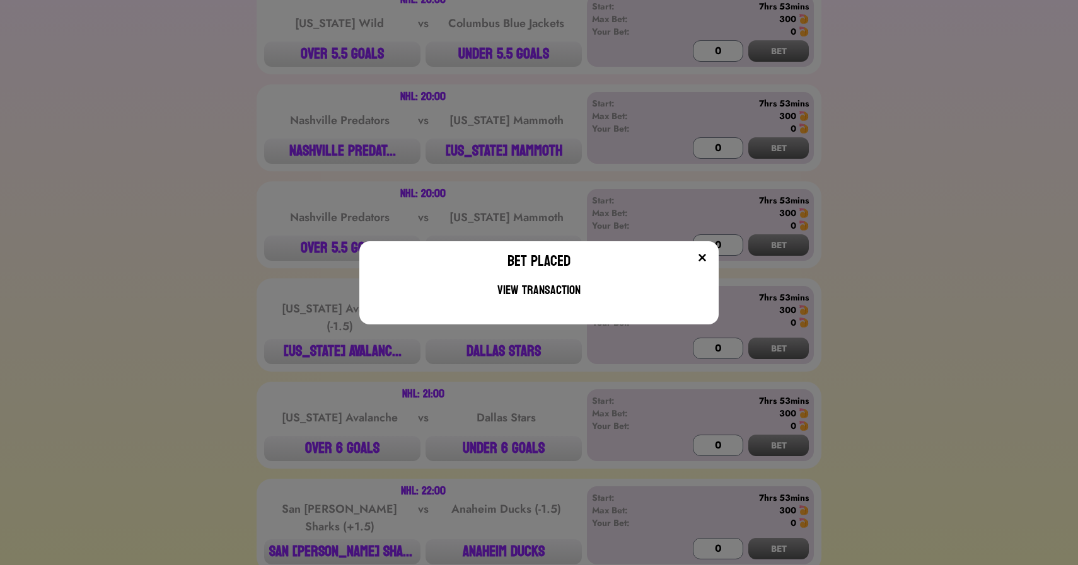
click at [307, 119] on div "Bet Placed View Transaction" at bounding box center [539, 282] width 1078 height 565
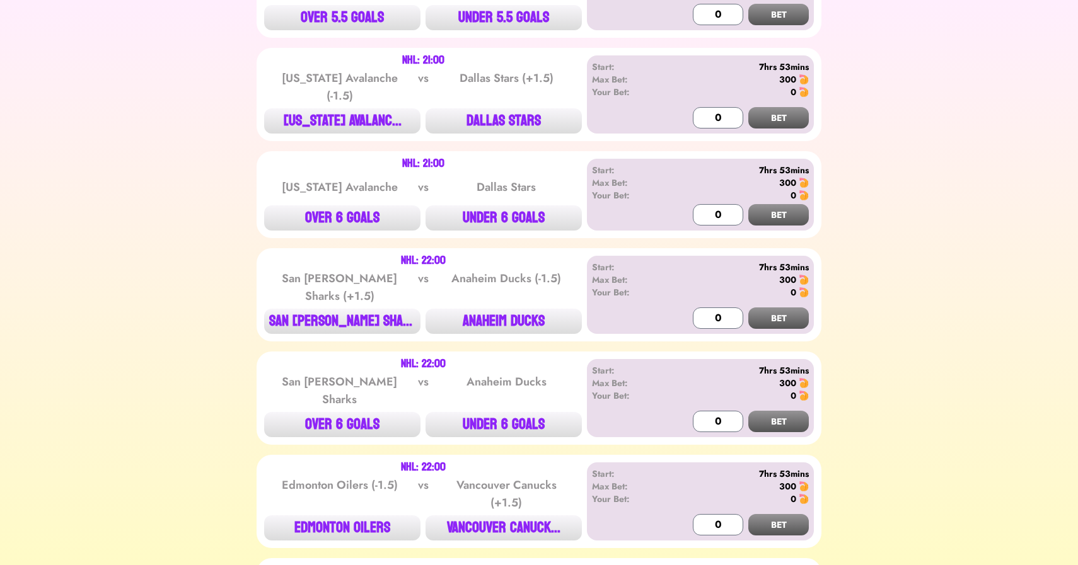
scroll to position [2565, 0]
click at [491, 122] on button "DALLAS STARS" at bounding box center [504, 120] width 156 height 25
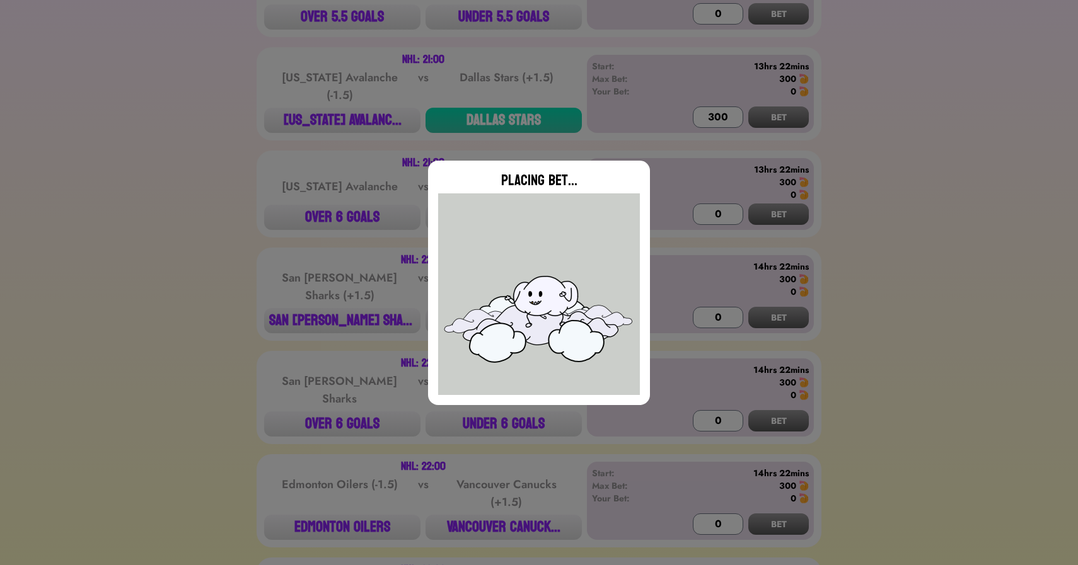
type input "0"
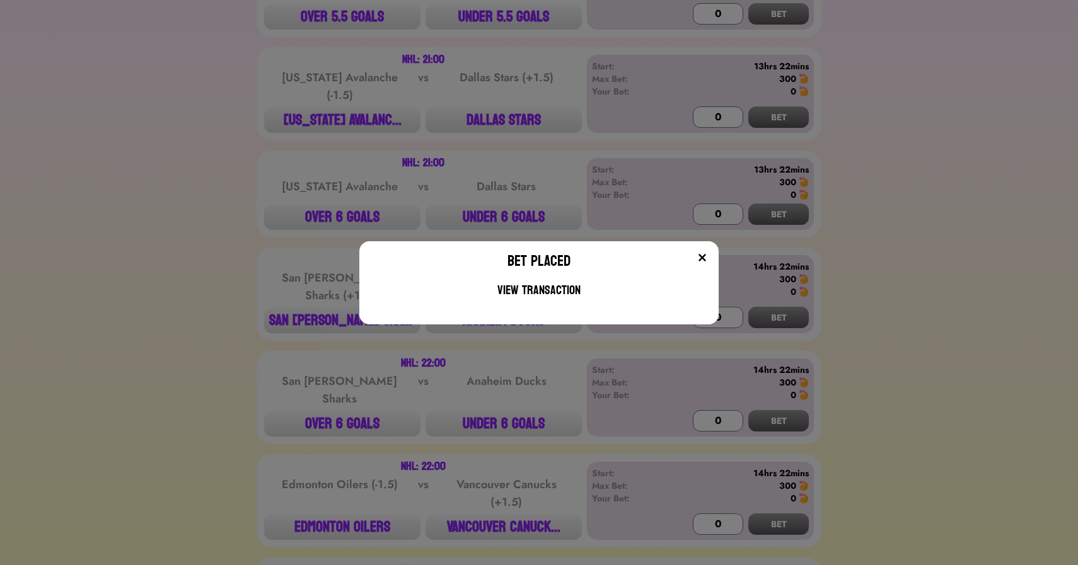
click at [187, 200] on div "Bet Placed View Transaction" at bounding box center [539, 282] width 1078 height 565
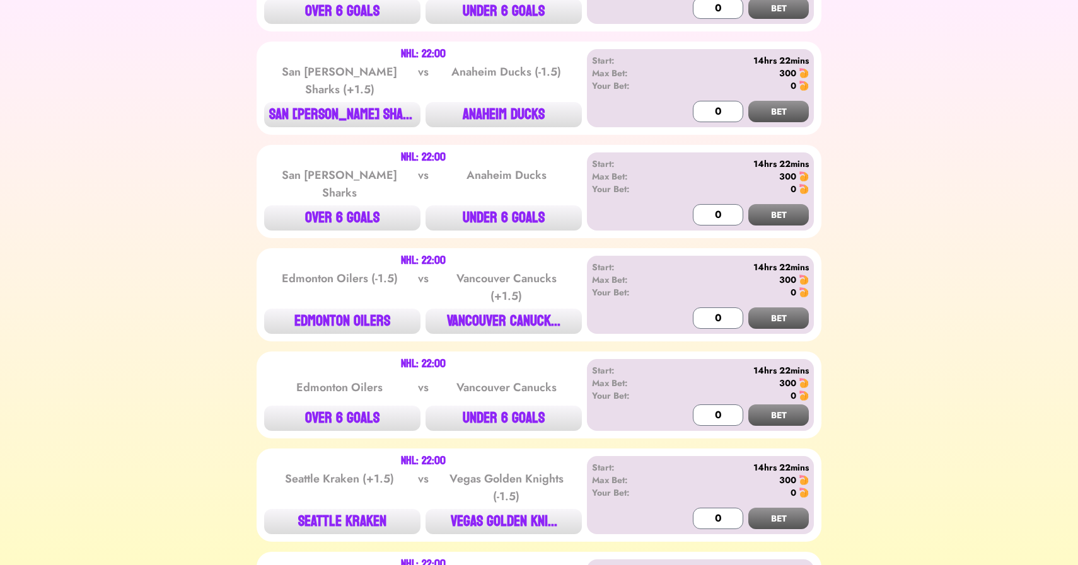
scroll to position [2770, 0]
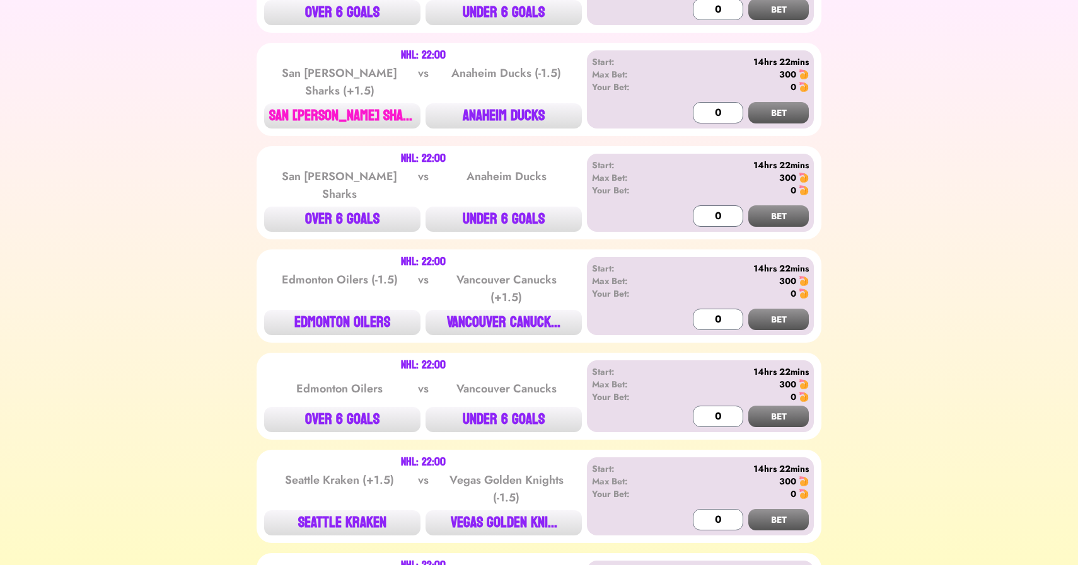
click at [348, 117] on button "SAN [PERSON_NAME] SHARKS" at bounding box center [342, 115] width 156 height 25
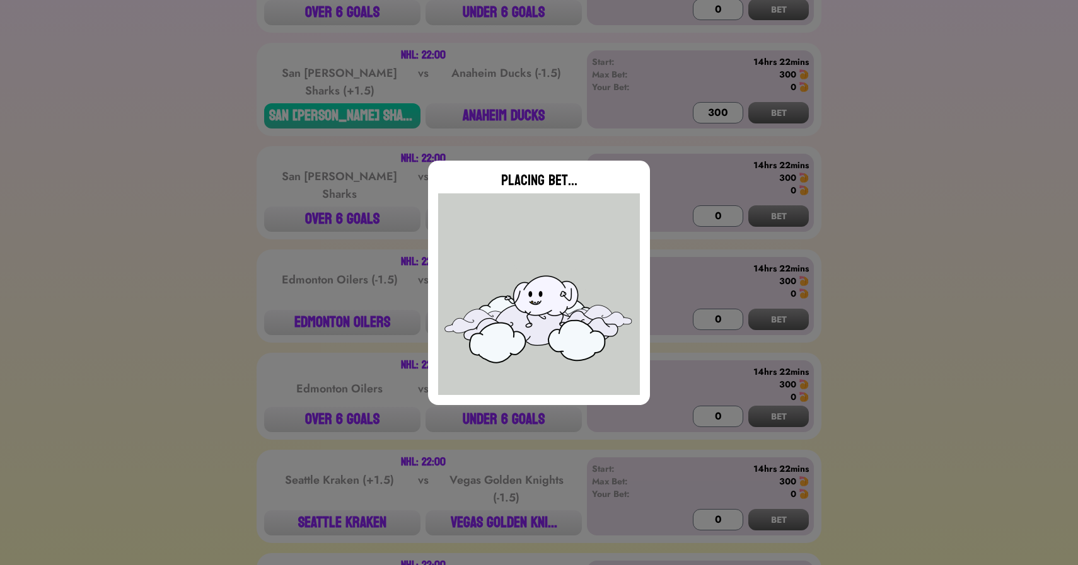
type input "0"
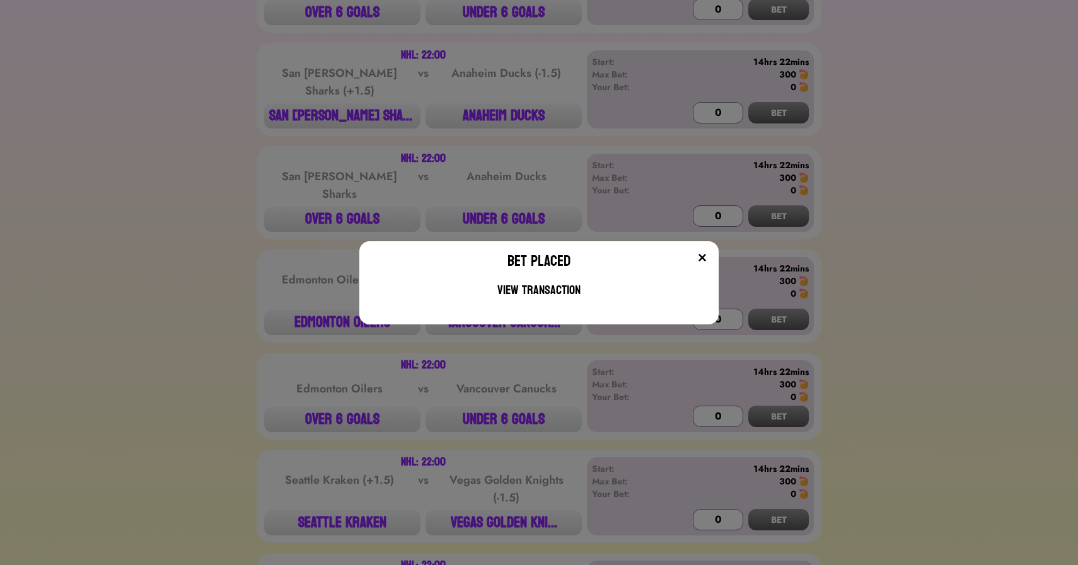
click at [494, 364] on div "Bet Placed View Transaction" at bounding box center [539, 282] width 1078 height 565
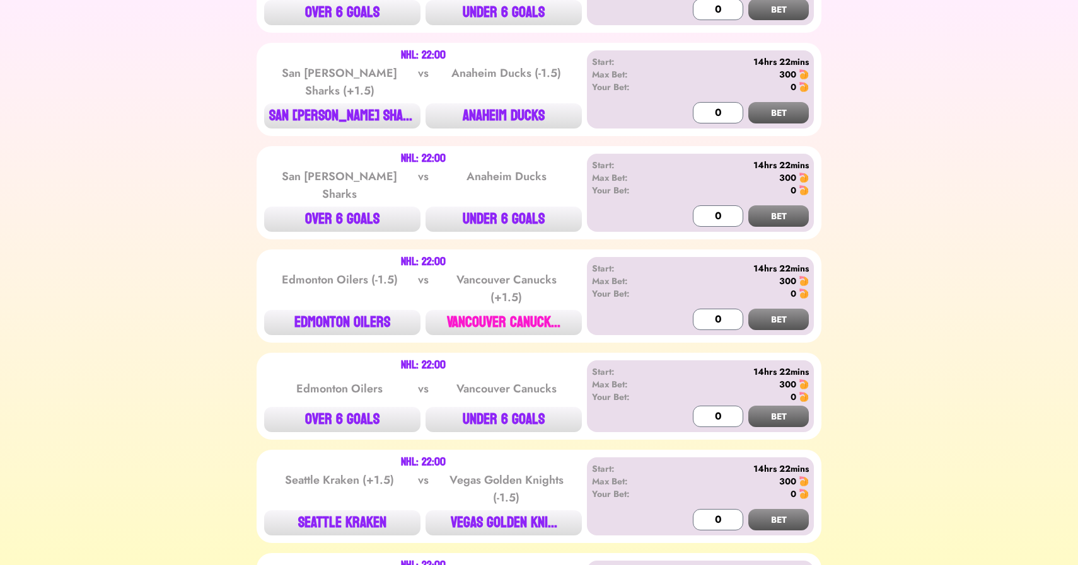
click at [499, 311] on button "VANCOUVER CANUCK..." at bounding box center [504, 322] width 156 height 25
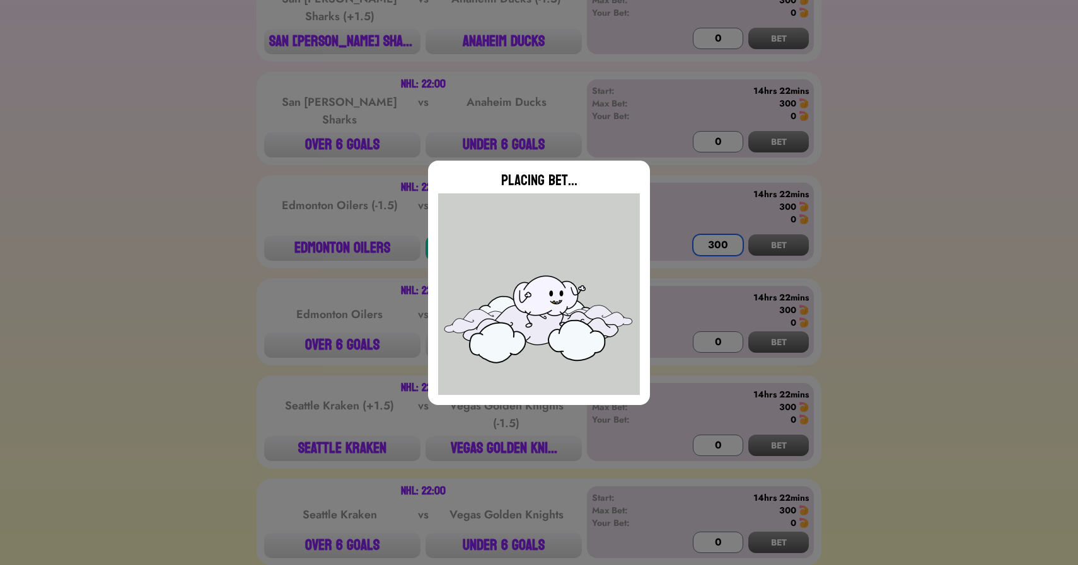
scroll to position [2887, 0]
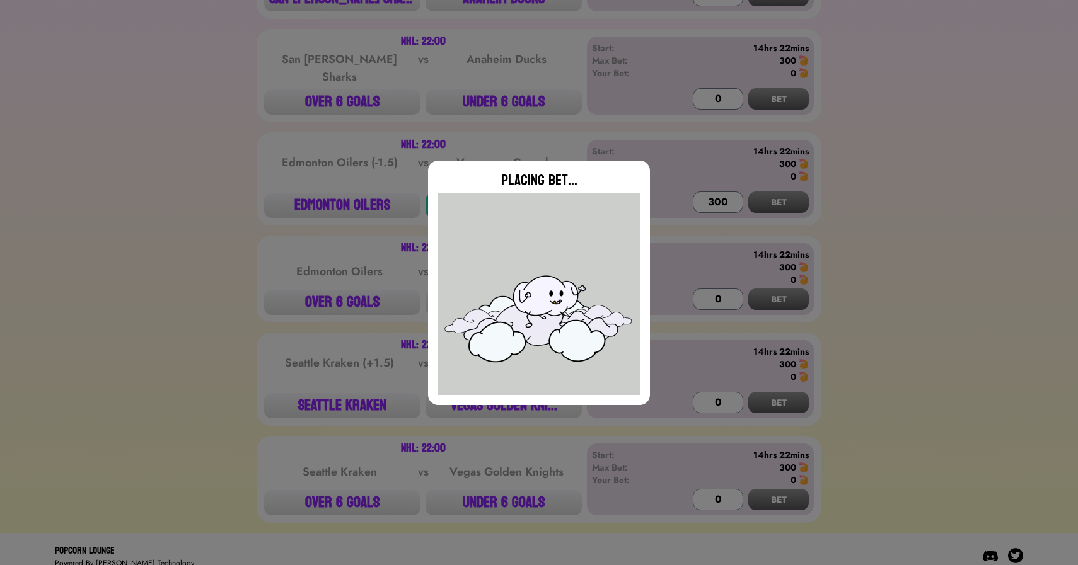
type input "0"
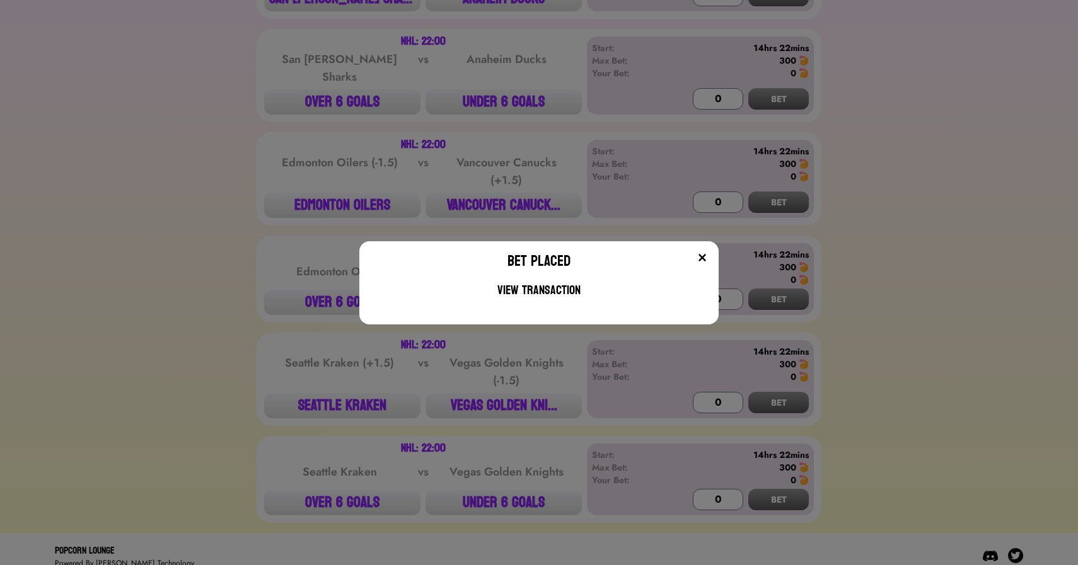
click at [334, 392] on div "Bet Placed View Transaction" at bounding box center [539, 282] width 1078 height 565
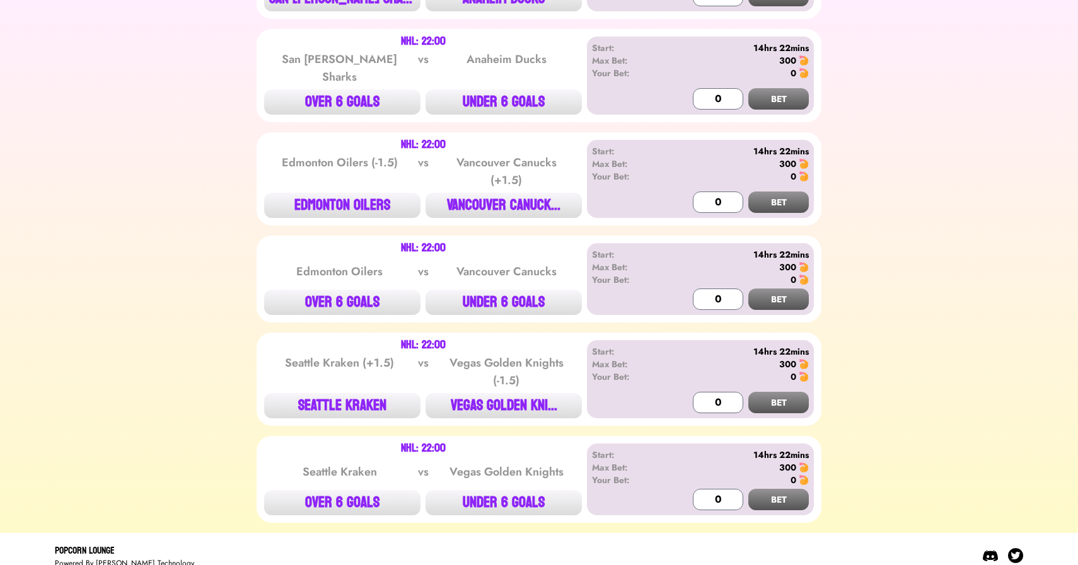
click at [334, 393] on button "SEATTLE KRAKEN" at bounding box center [342, 405] width 156 height 25
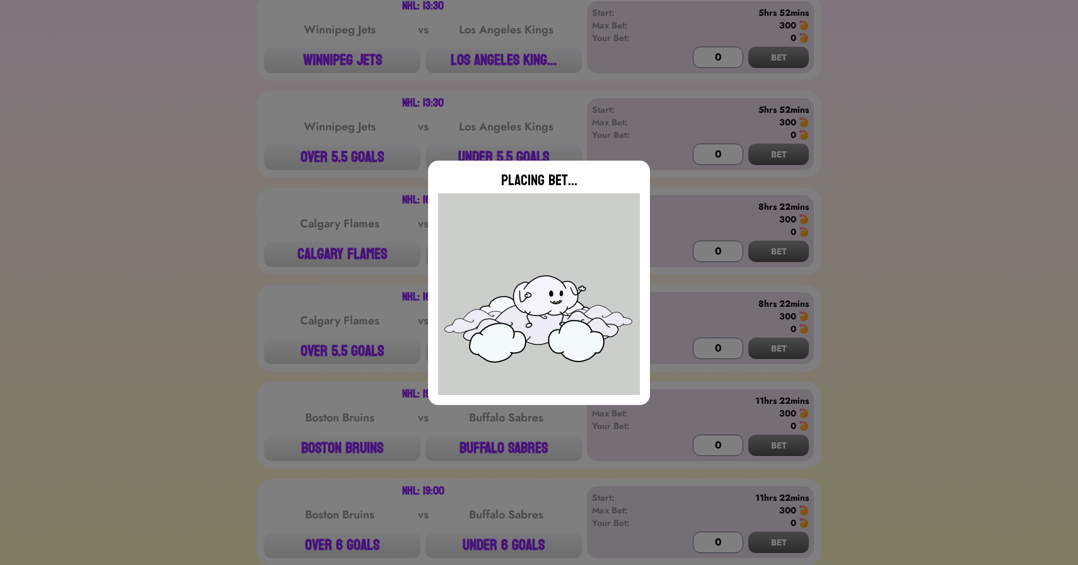
scroll to position [0, 0]
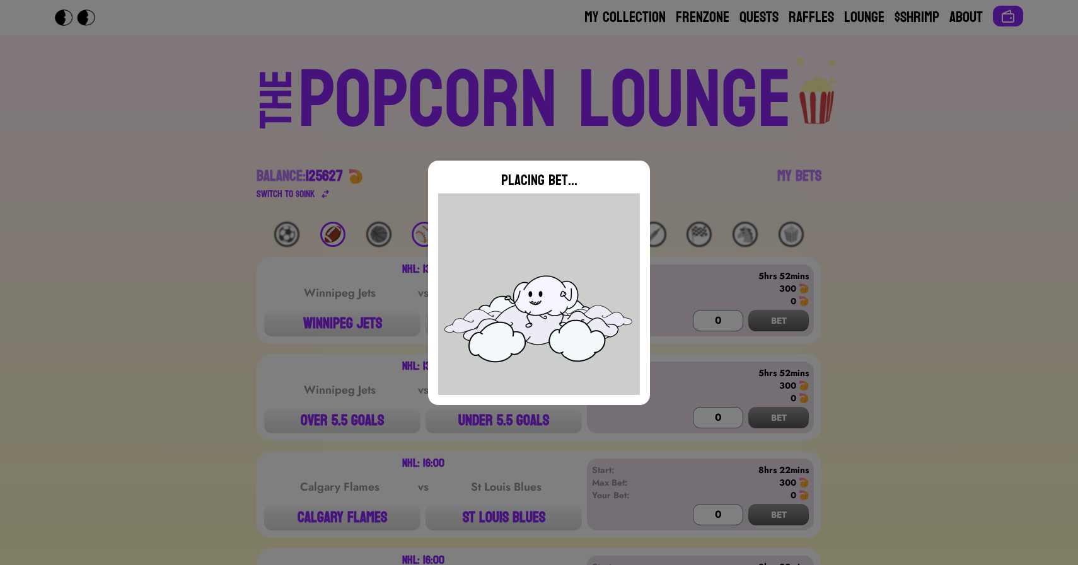
type input "0"
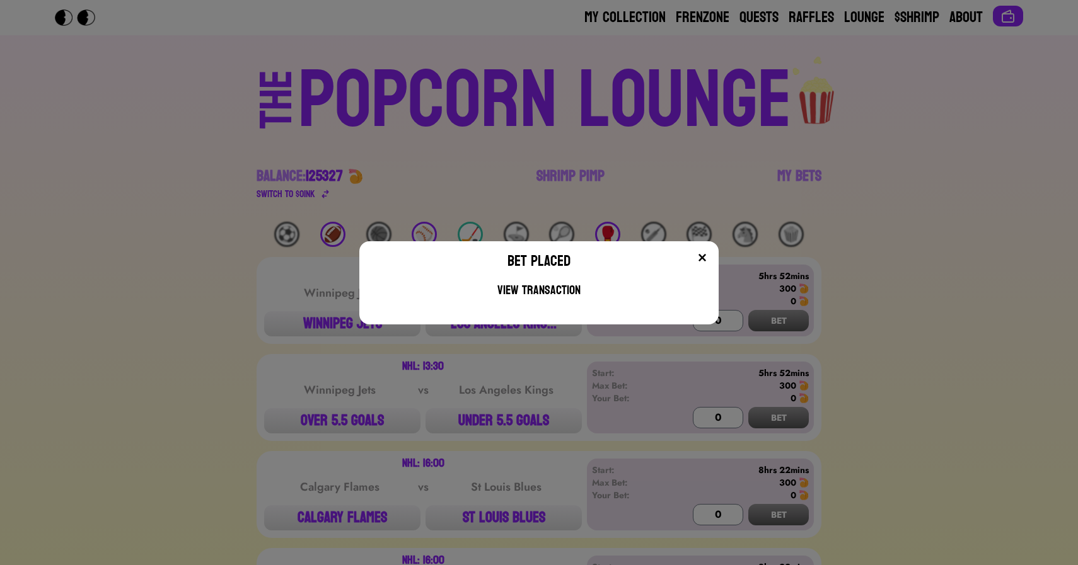
click at [443, 134] on div "Bet Placed View Transaction" at bounding box center [539, 282] width 1078 height 565
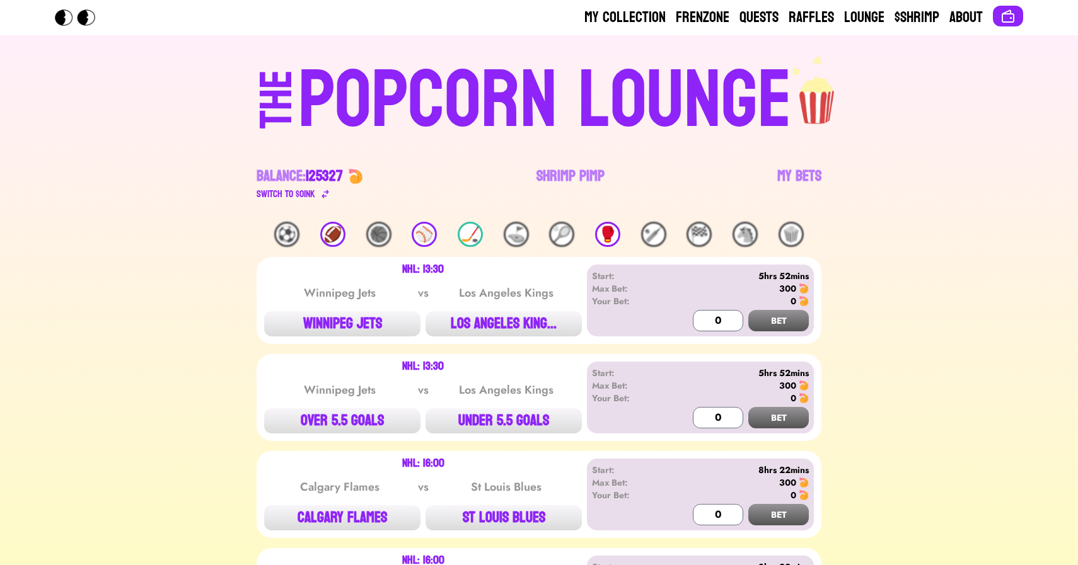
click at [426, 227] on div "⚾️" at bounding box center [424, 234] width 25 height 25
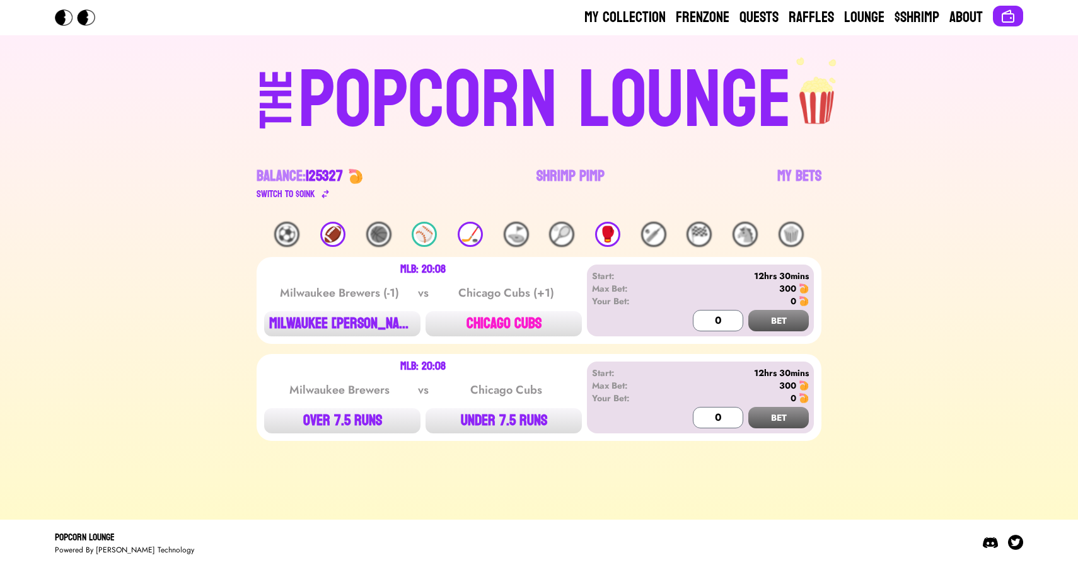
click at [474, 319] on button "CHICAGO CUBS" at bounding box center [504, 323] width 156 height 25
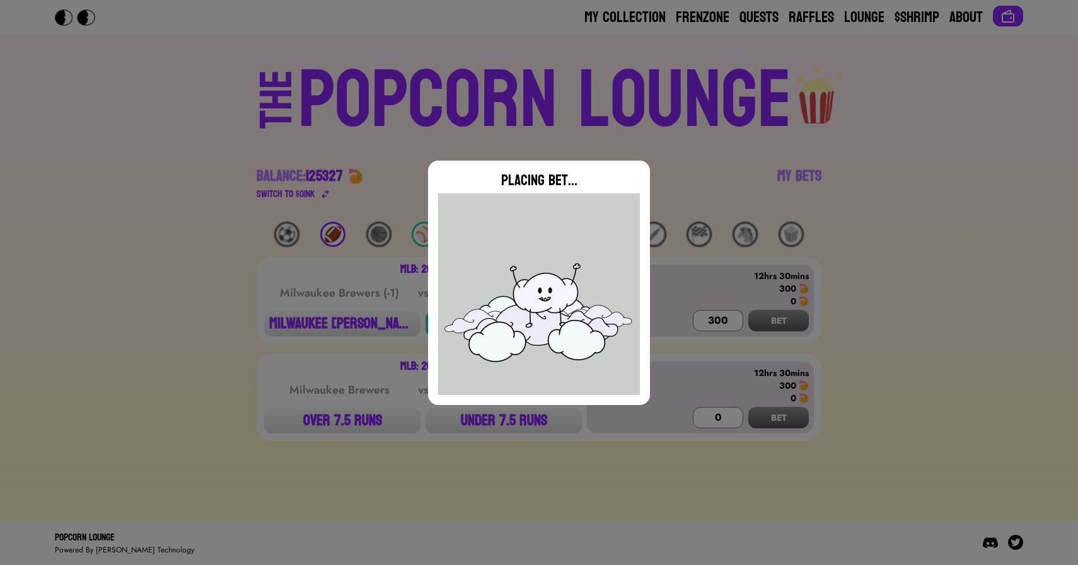
type input "0"
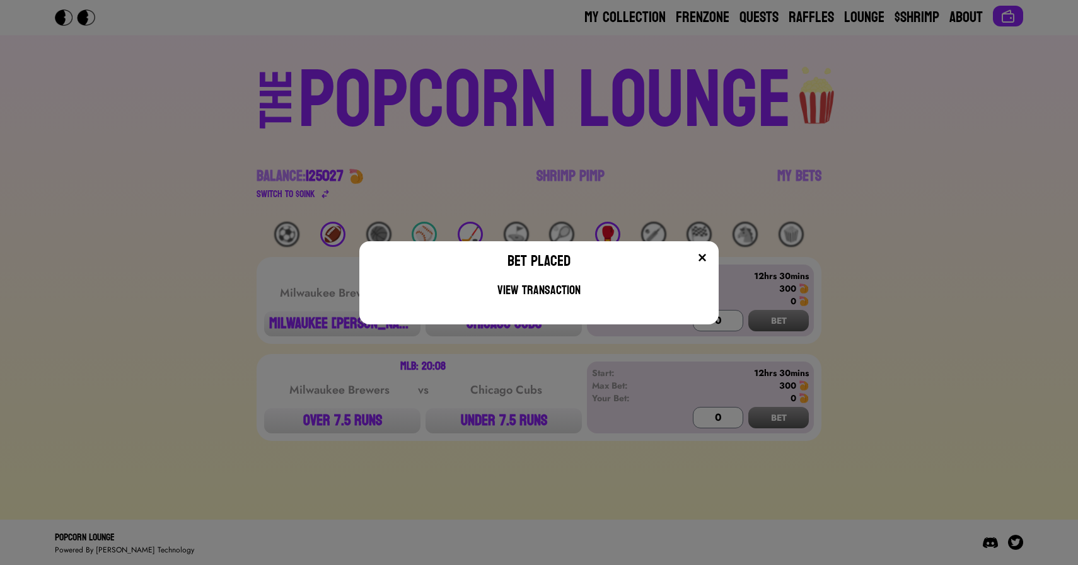
click at [345, 195] on div "Bet Placed View Transaction" at bounding box center [539, 282] width 1078 height 565
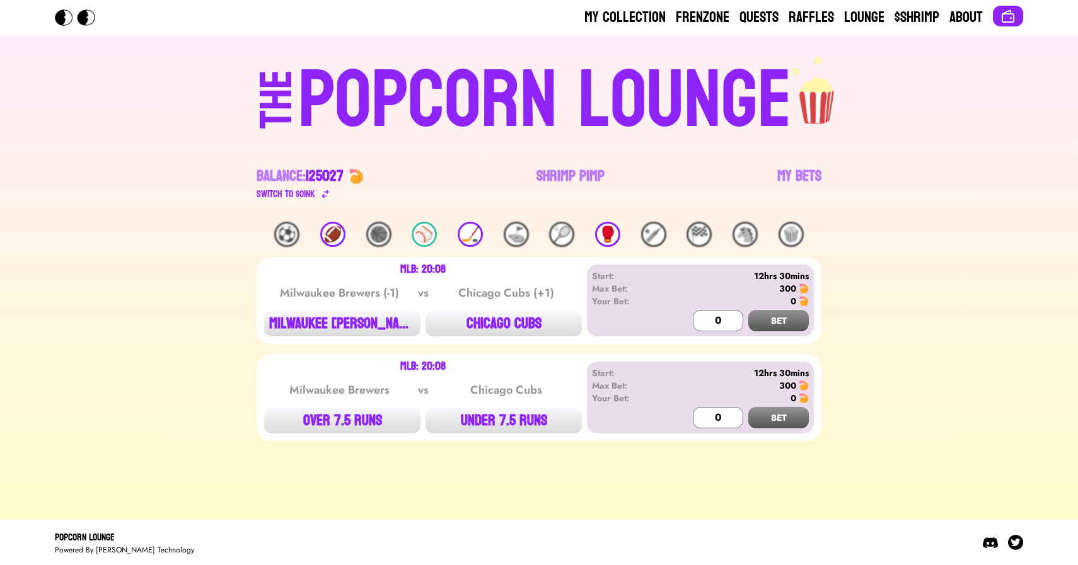
click at [335, 231] on div "🏈" at bounding box center [332, 234] width 25 height 25
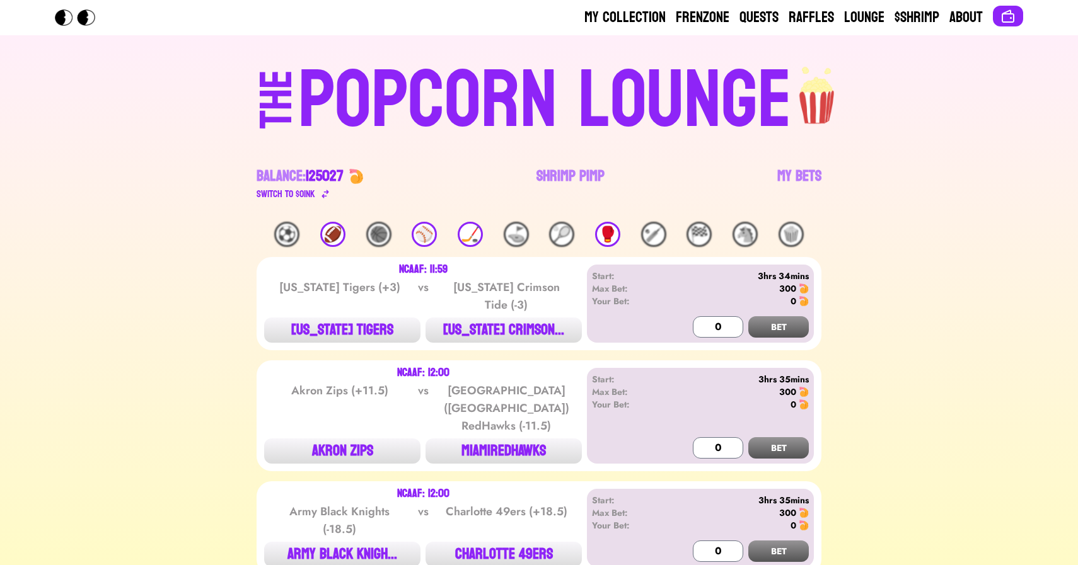
click at [324, 223] on div "⚽️ 🏈 🏀 ⚾️ 🏒 ⛳️ 🎾 🥊 🏏 🏁 🐴 🍿" at bounding box center [539, 234] width 565 height 25
click at [332, 237] on div "🏈" at bounding box center [332, 234] width 25 height 25
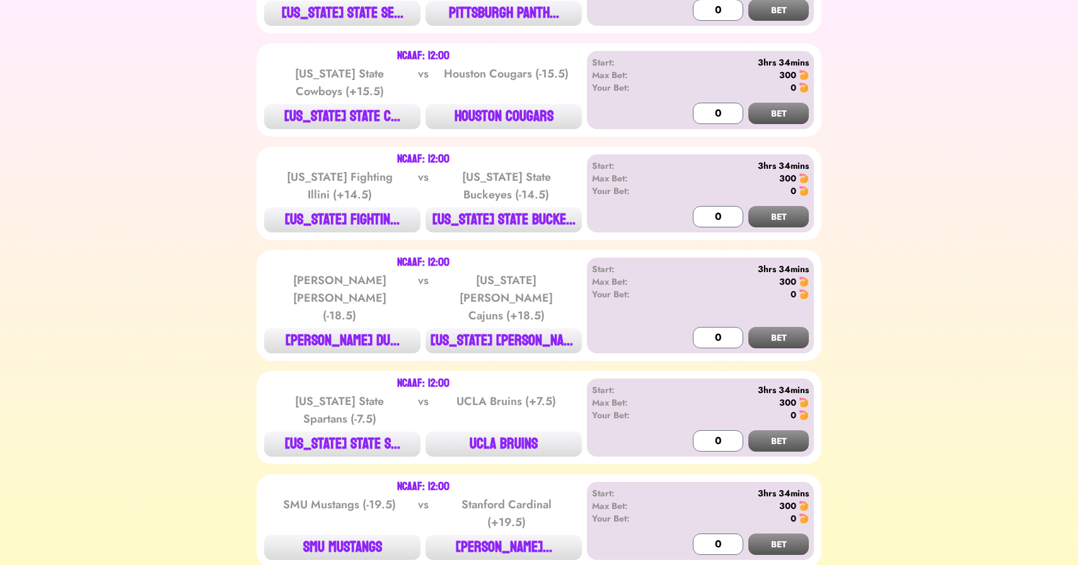
scroll to position [972, 0]
